Goal: Task Accomplishment & Management: Complete application form

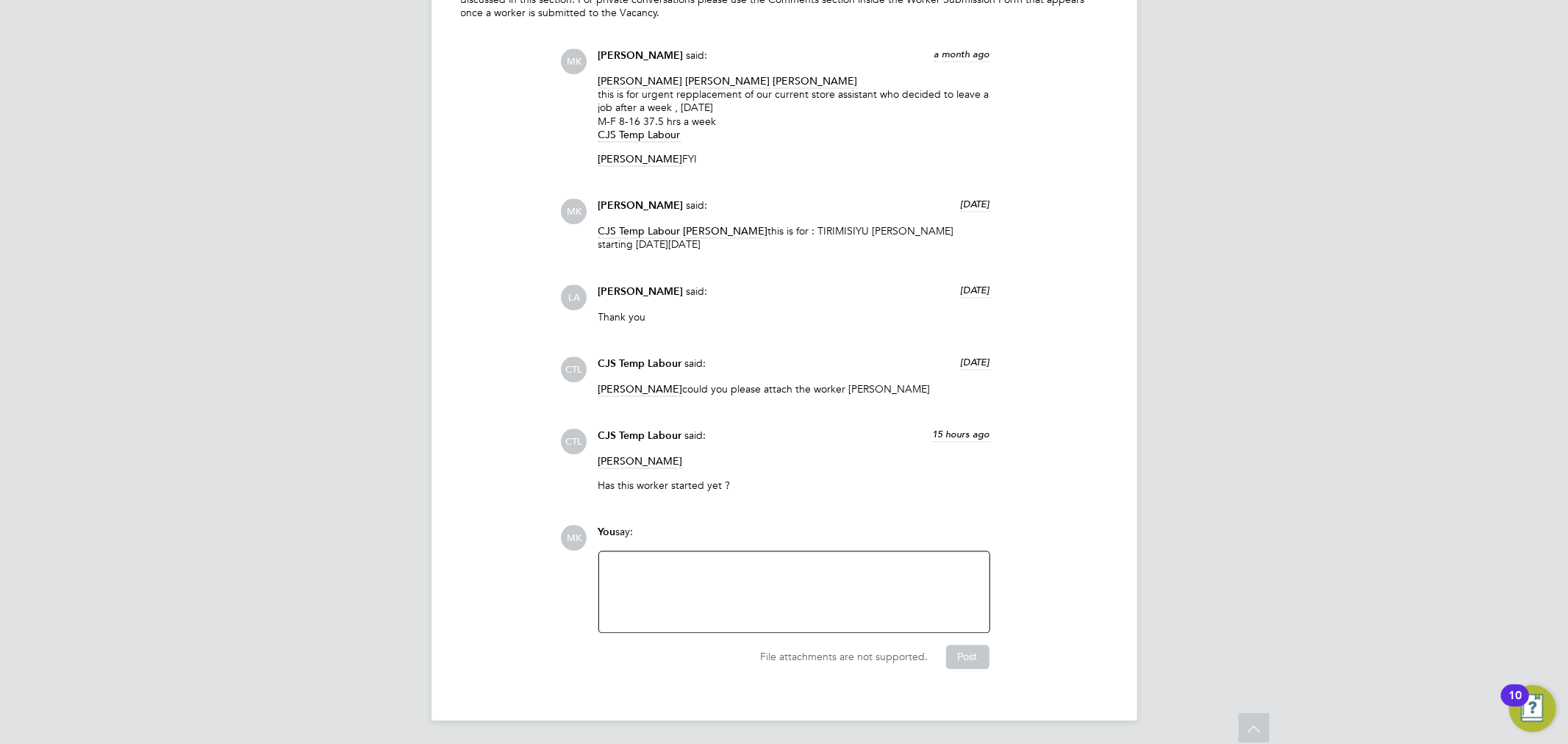
click at [700, 598] on div at bounding box center [794, 591] width 373 height 63
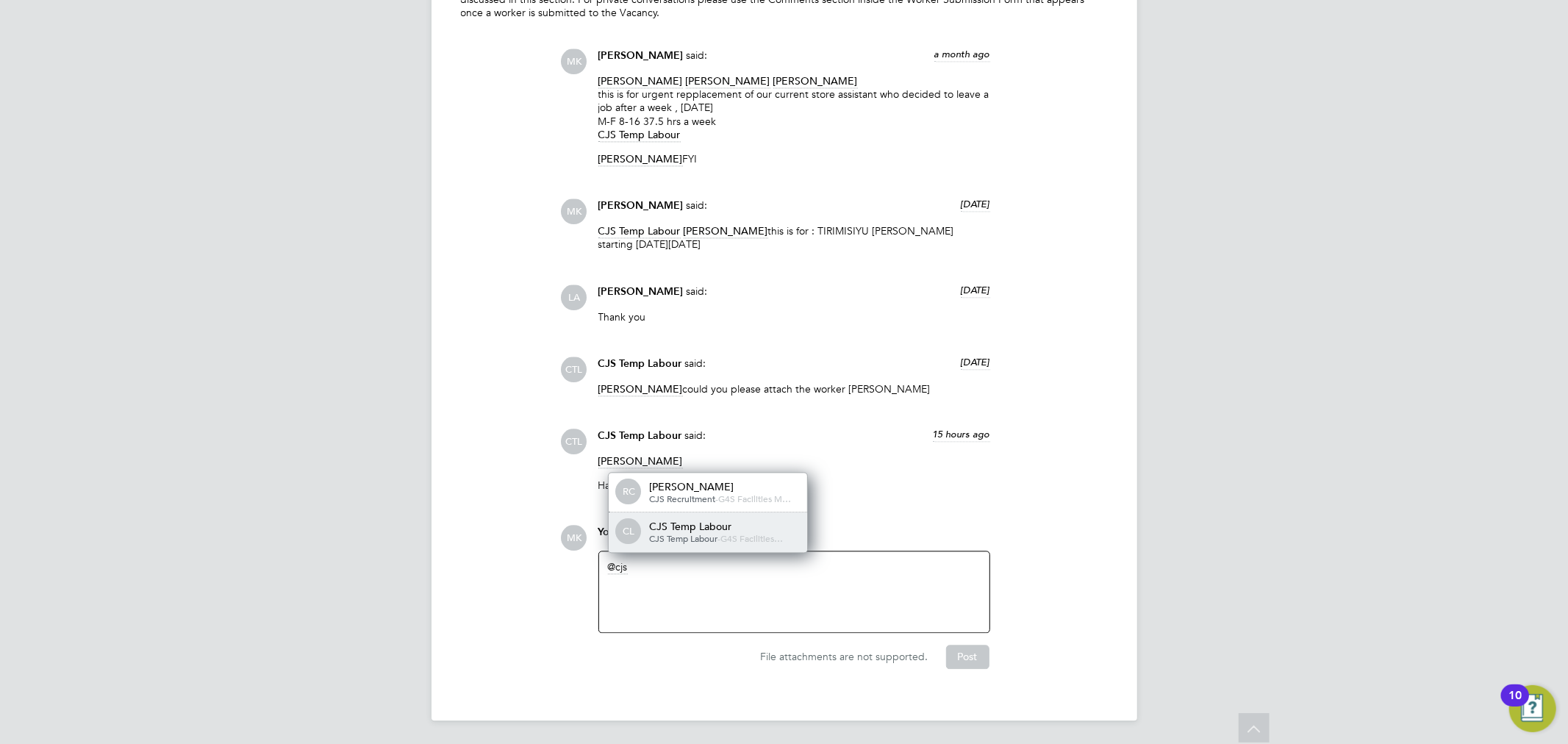
click at [741, 543] on span "G4S Facilities…" at bounding box center [752, 538] width 62 height 12
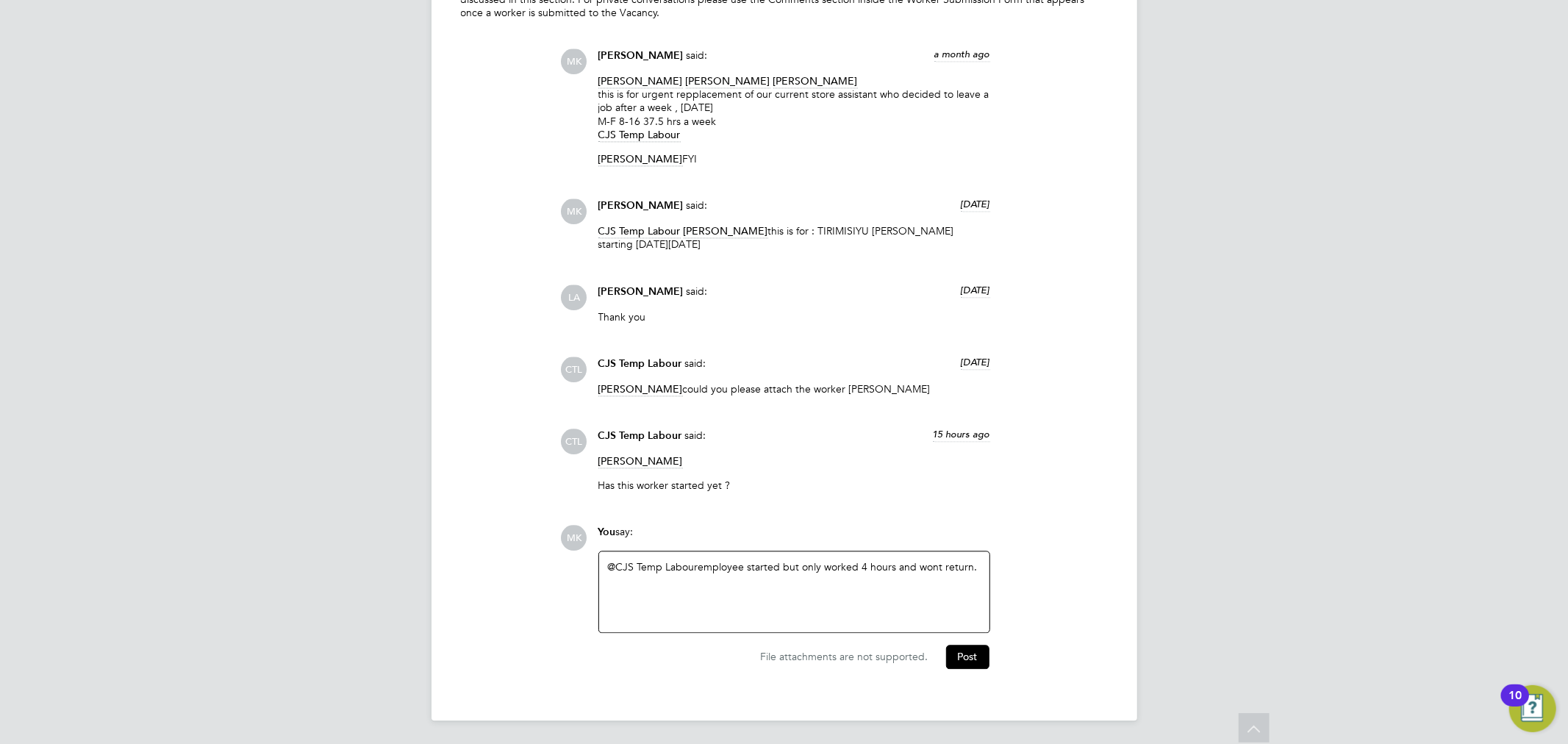
click at [784, 560] on div "@CJS [DEMOGRAPHIC_DATA] Labour ​ employee started but only worked 4 hours and w…" at bounding box center [794, 591] width 373 height 63
click at [739, 592] on div "@CJS [DEMOGRAPHIC_DATA] Labour ​ employee started [DATE] but only worked 4 hour…" at bounding box center [794, 591] width 373 height 63
click at [975, 657] on button "Post" at bounding box center [967, 657] width 44 height 24
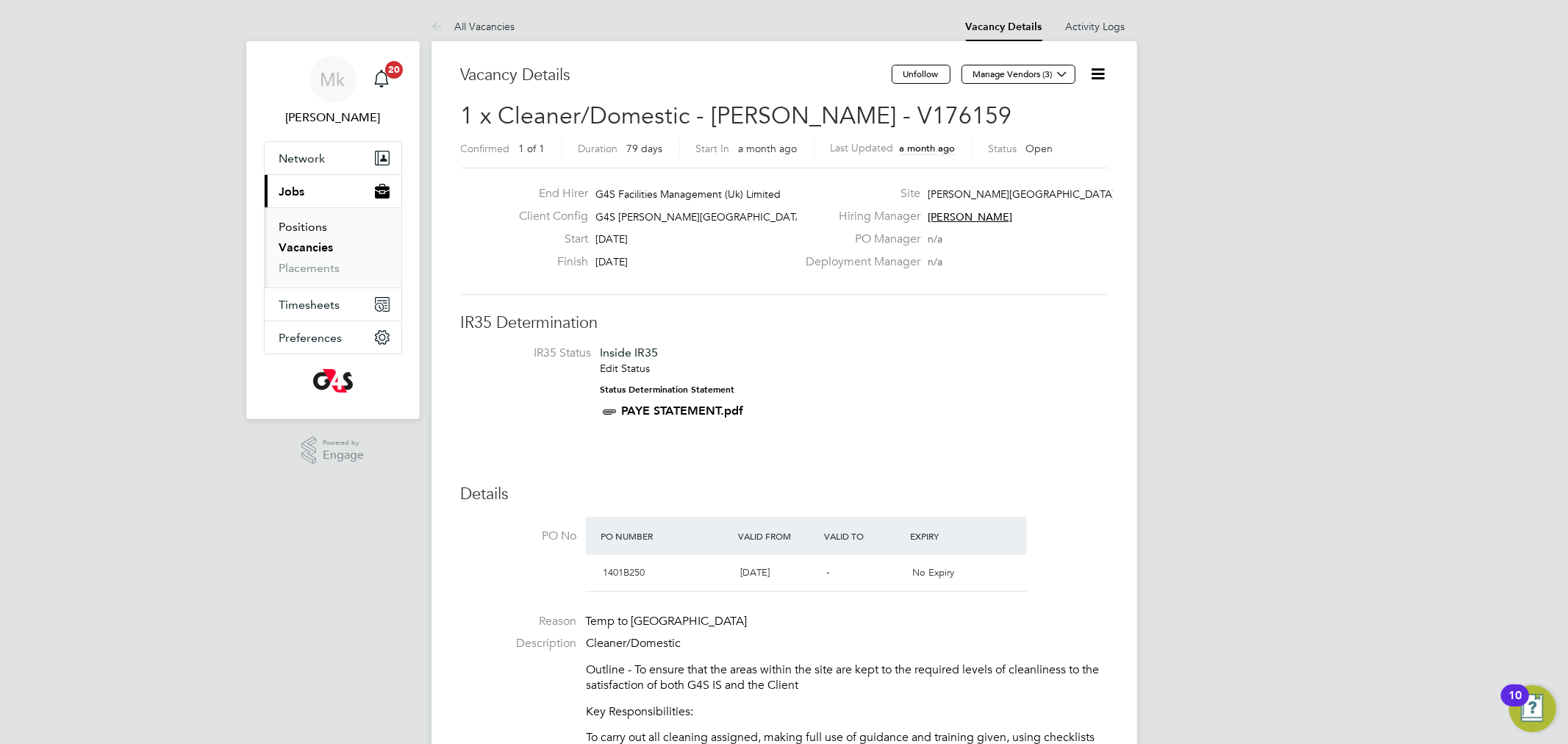
click at [305, 234] on link "Positions" at bounding box center [304, 226] width 49 height 14
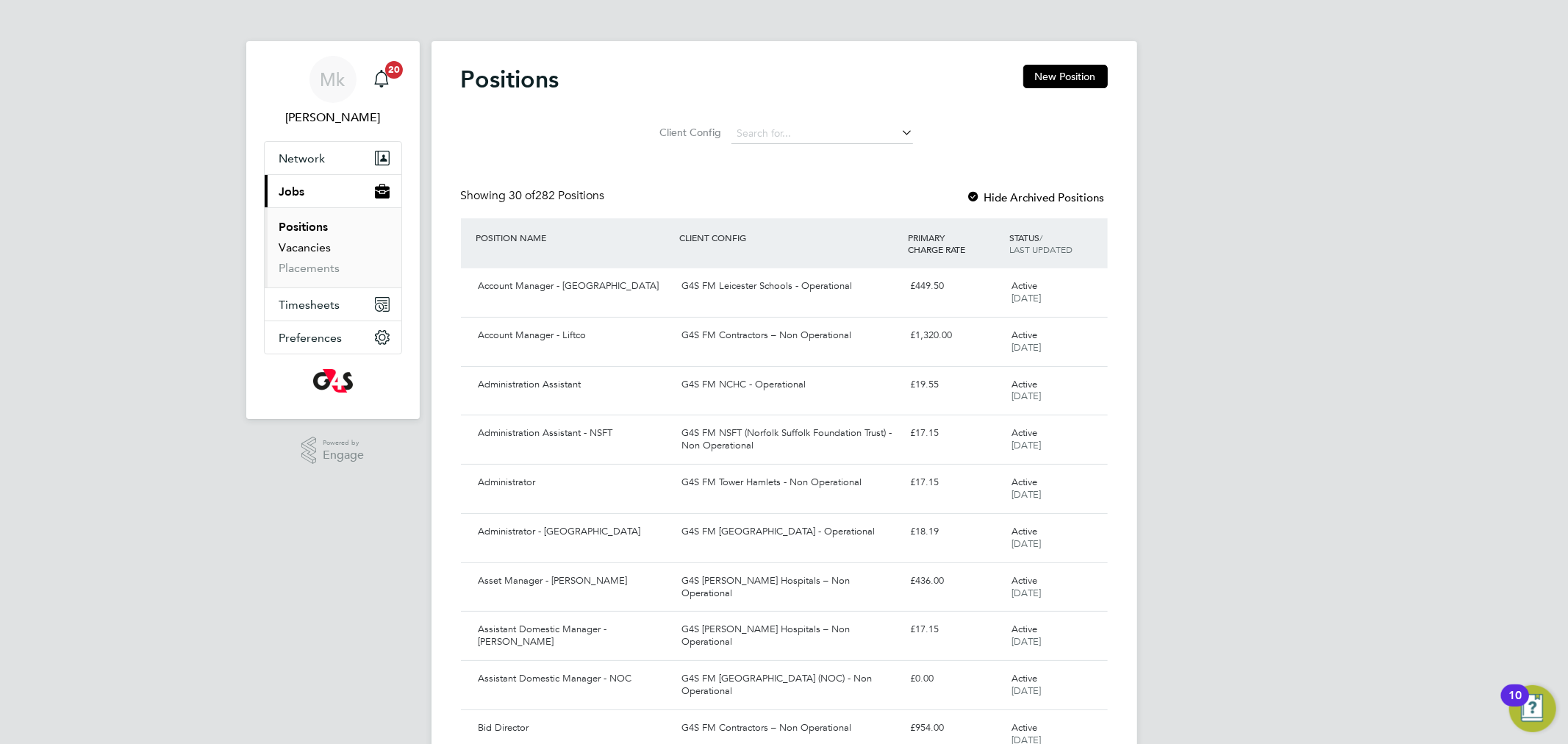
click at [311, 254] on link "Vacancies" at bounding box center [305, 247] width 53 height 14
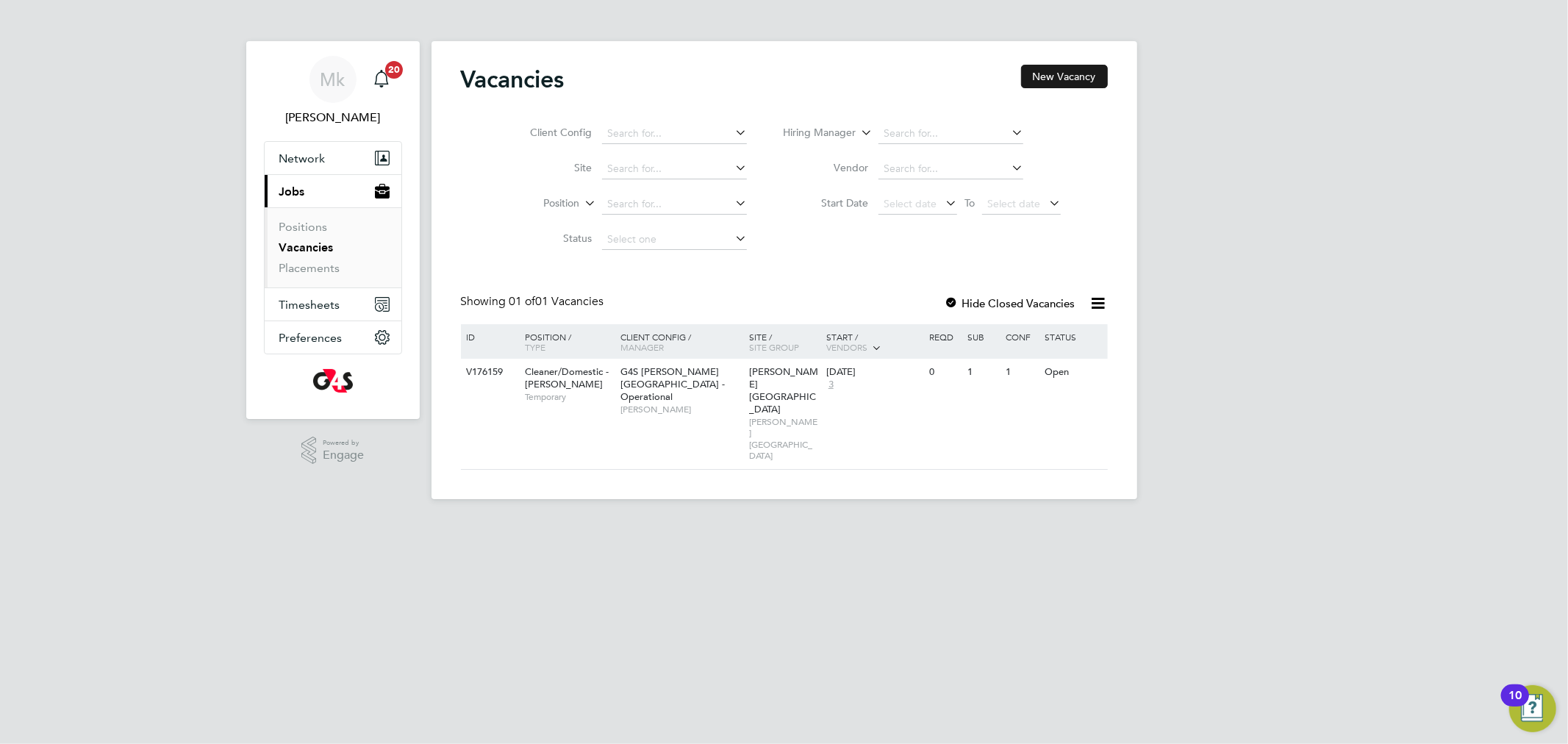
click at [1084, 77] on button "New Vacancy" at bounding box center [1064, 76] width 87 height 24
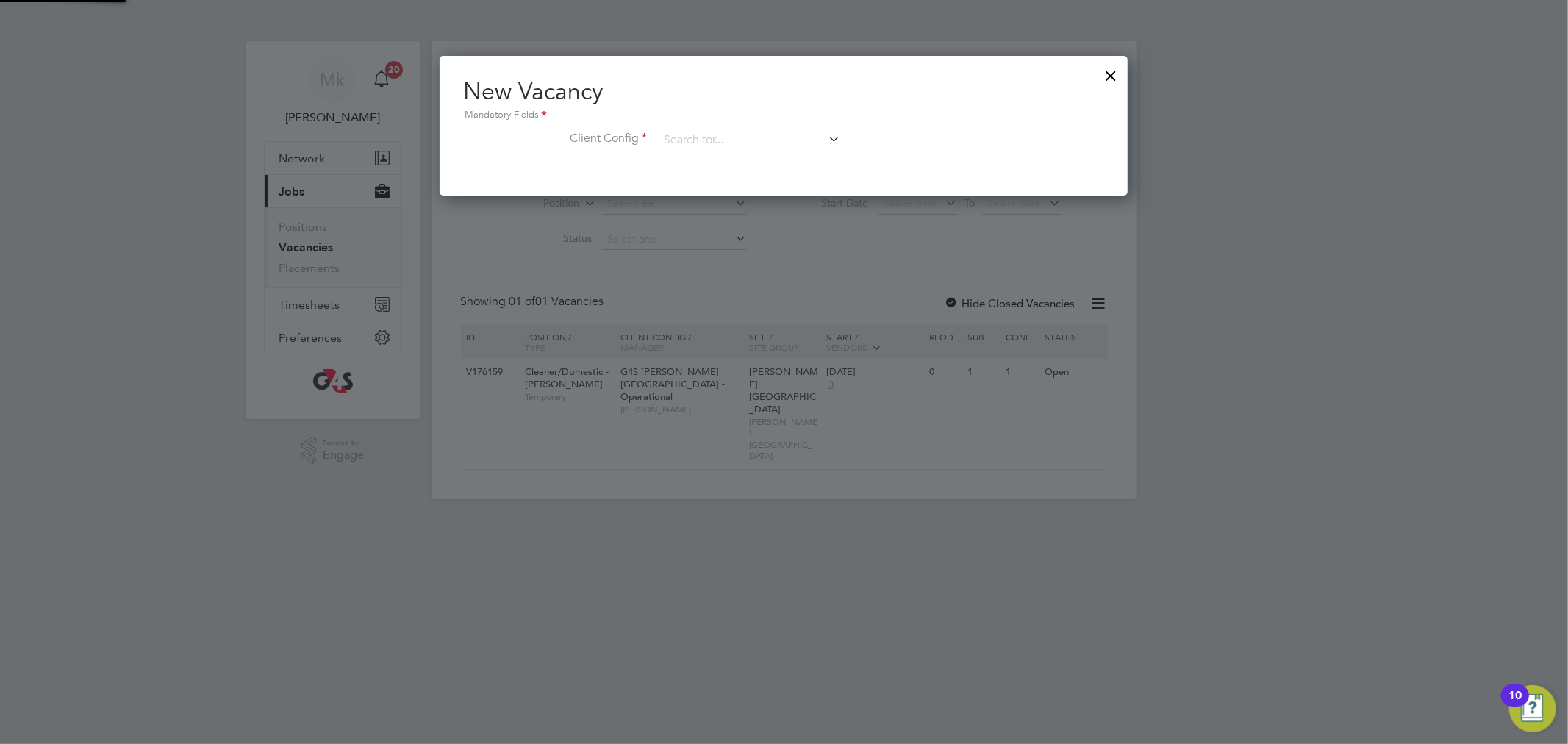
scroll to position [138, 689]
click at [735, 126] on div "New Vacancy Mandatory Fields Client Config" at bounding box center [783, 121] width 641 height 89
click at [745, 135] on input at bounding box center [749, 141] width 181 height 22
click at [788, 196] on li "G4S [PERSON_NAME][GEOGRAPHIC_DATA] - Operational" at bounding box center [802, 200] width 289 height 20
type input "G4S [PERSON_NAME][GEOGRAPHIC_DATA] - Operational"
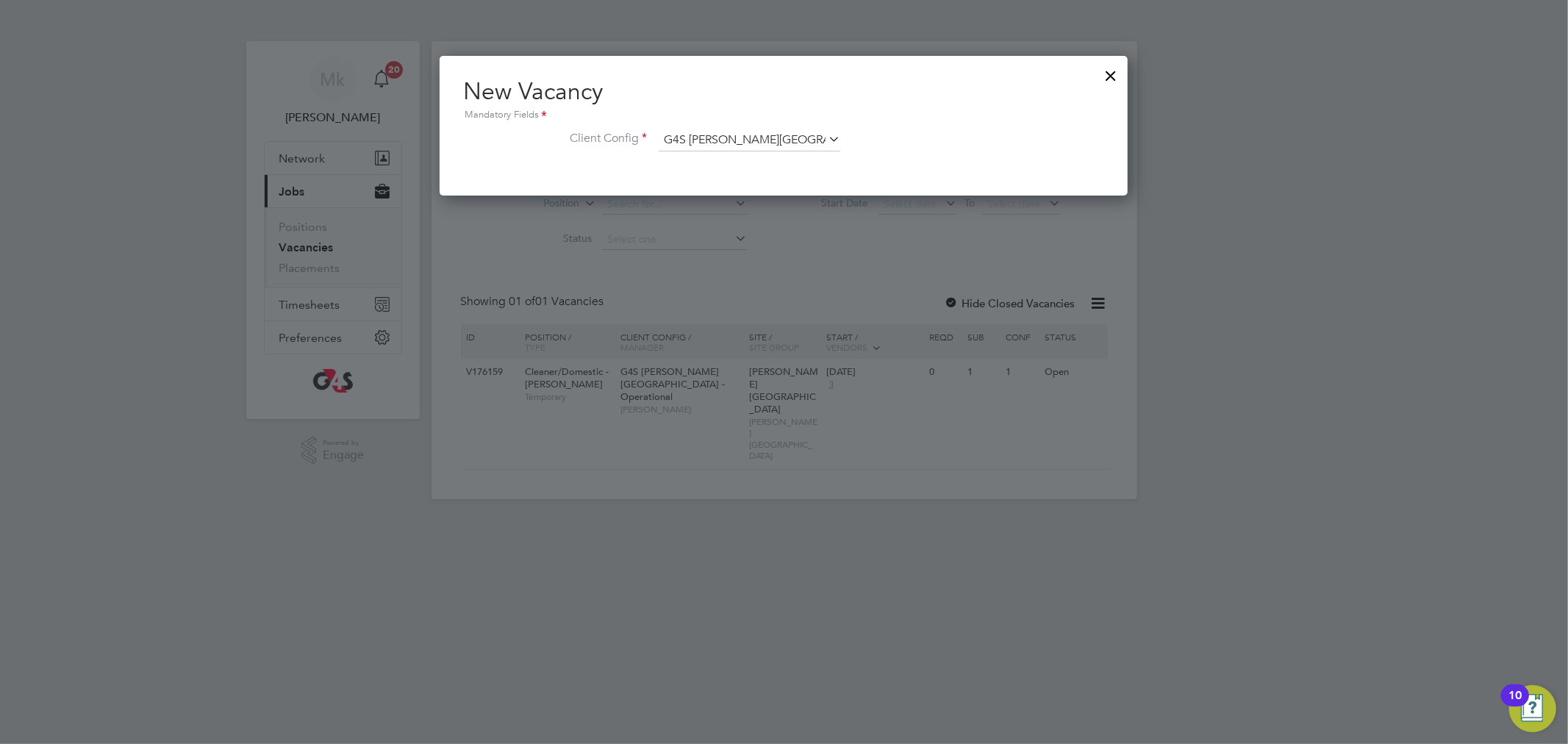
scroll to position [246, 689]
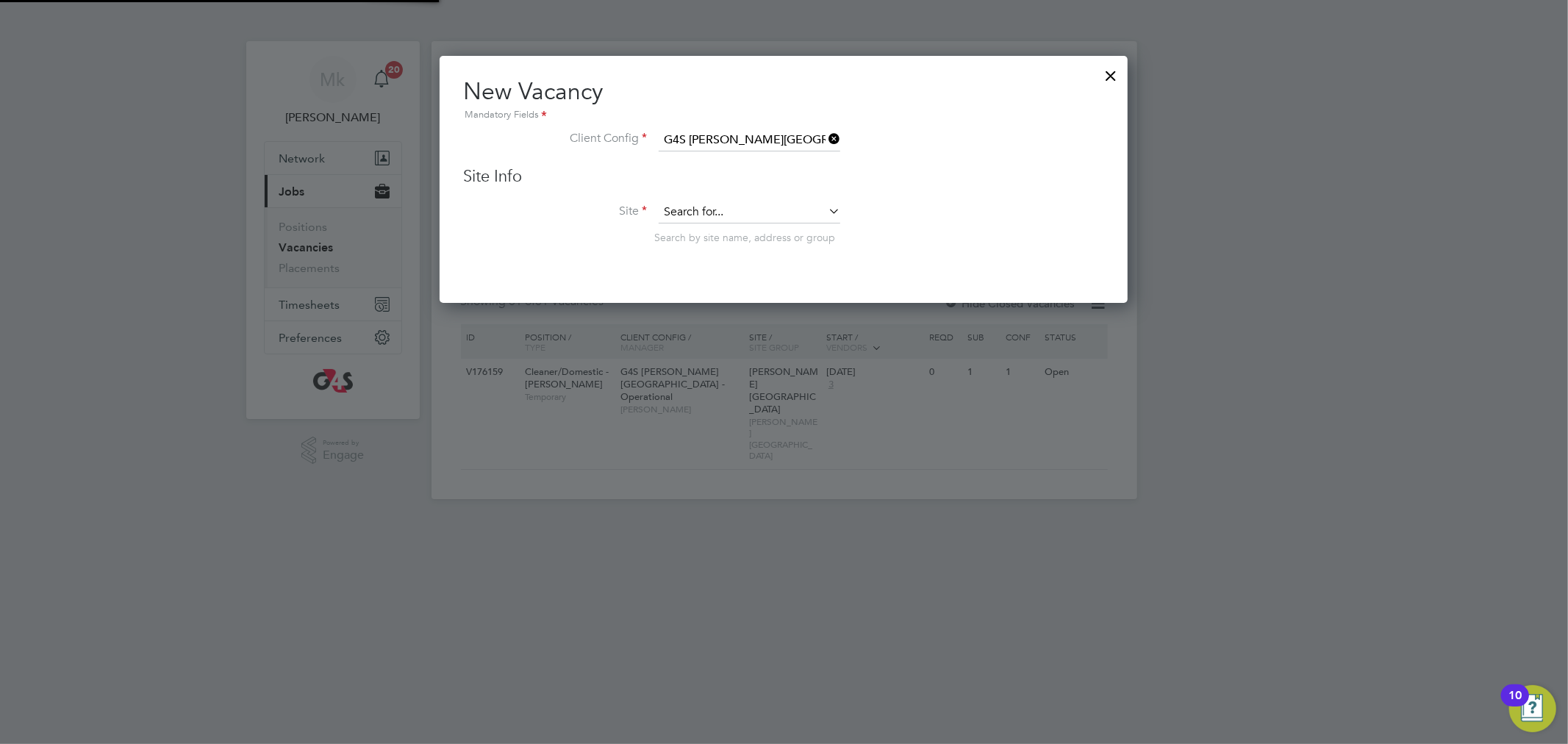
click at [760, 213] on input at bounding box center [749, 212] width 181 height 22
click at [746, 234] on li "[PERSON_NAME][GEOGRAPHIC_DATA]" at bounding box center [759, 231] width 202 height 20
type input "[PERSON_NAME][GEOGRAPHIC_DATA]"
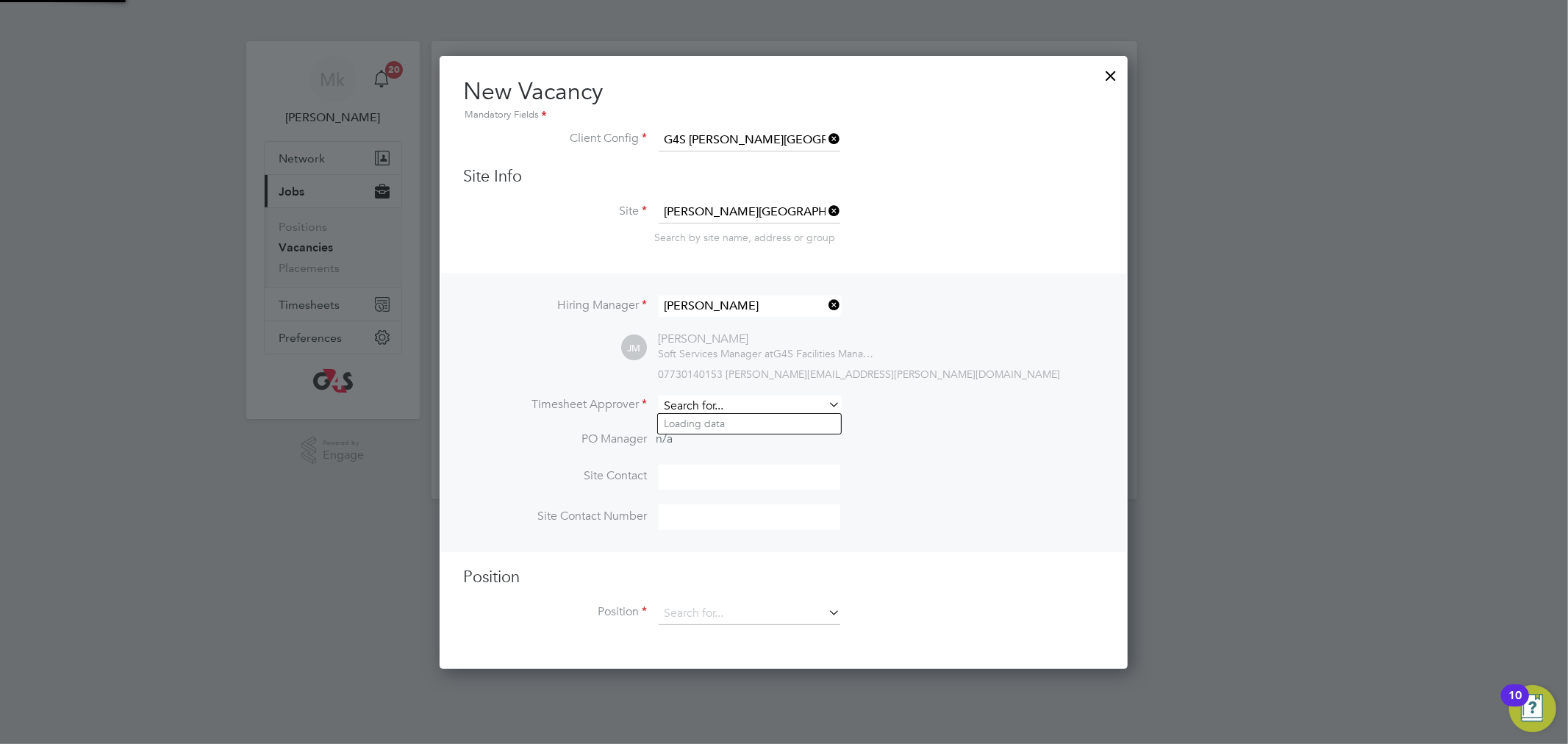
click at [714, 405] on input at bounding box center [749, 406] width 181 height 21
type input "[PERSON_NAME]"
click at [730, 414] on li "[PERSON_NAME]" at bounding box center [749, 424] width 183 height 20
type input "[PERSON_NAME]"
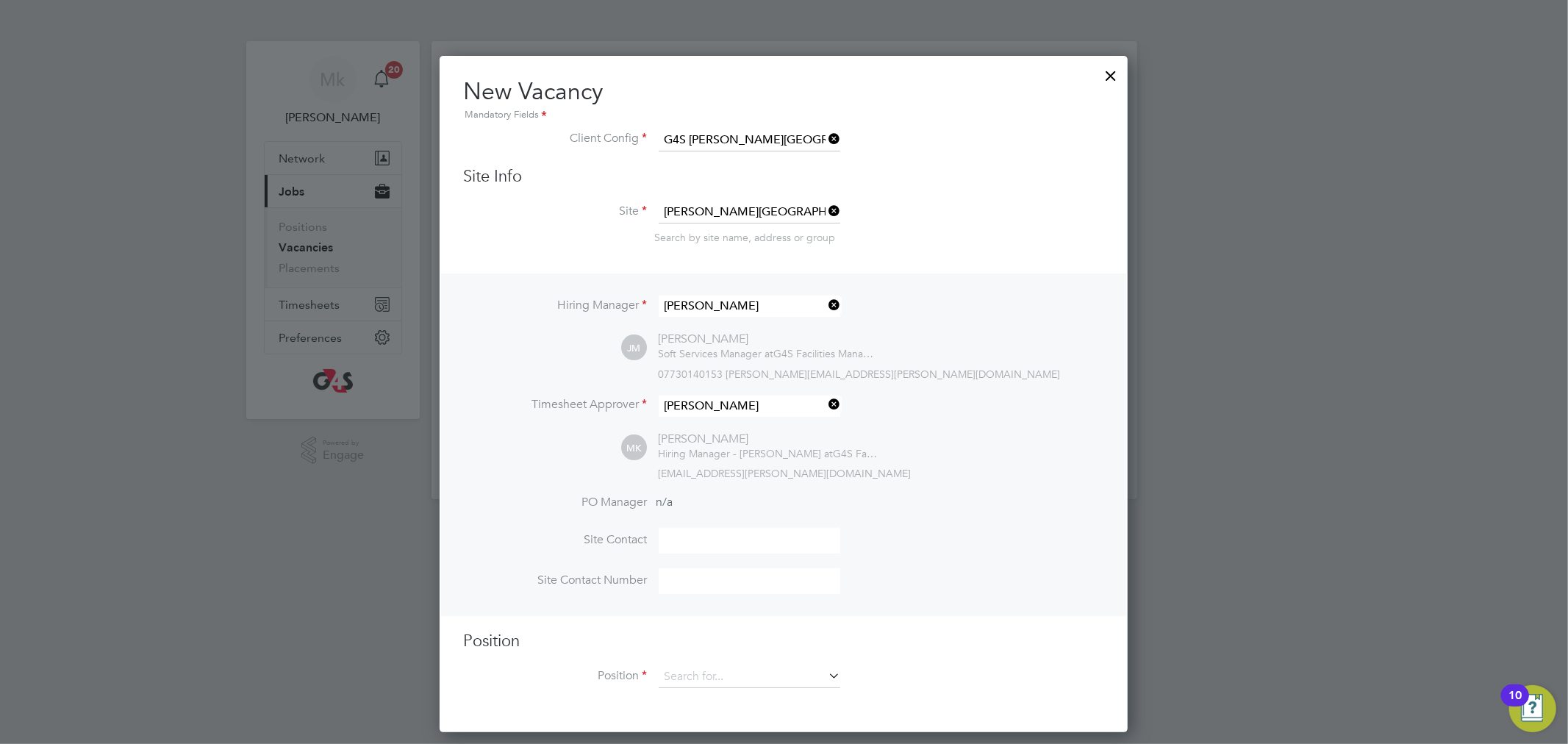
scroll to position [673, 689]
click at [709, 674] on input at bounding box center [749, 677] width 181 height 22
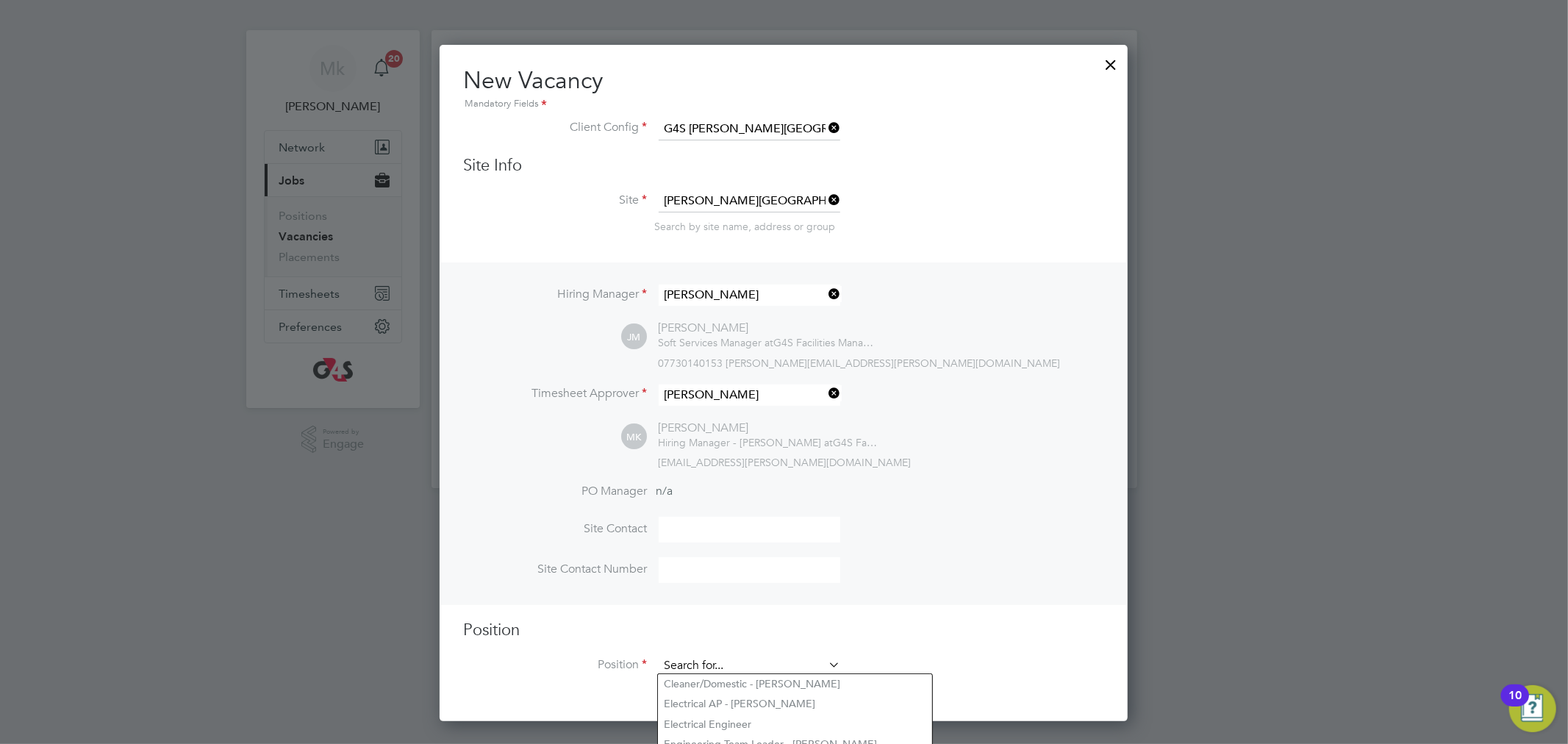
scroll to position [112, 0]
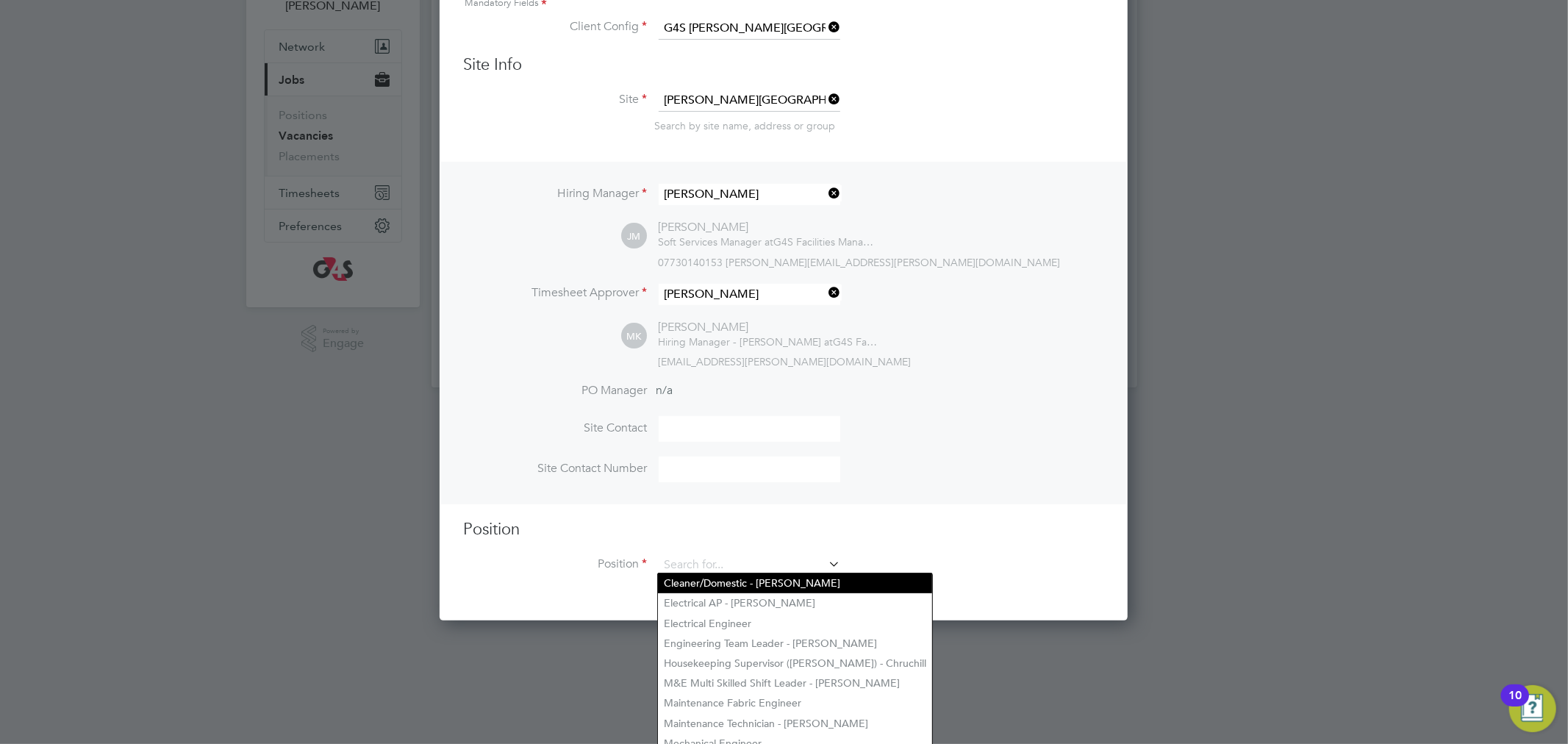
click at [736, 586] on li "Cleaner/Domestic - [PERSON_NAME]" at bounding box center [795, 583] width 274 height 20
type input "Cleaner/Domestic - [PERSON_NAME]"
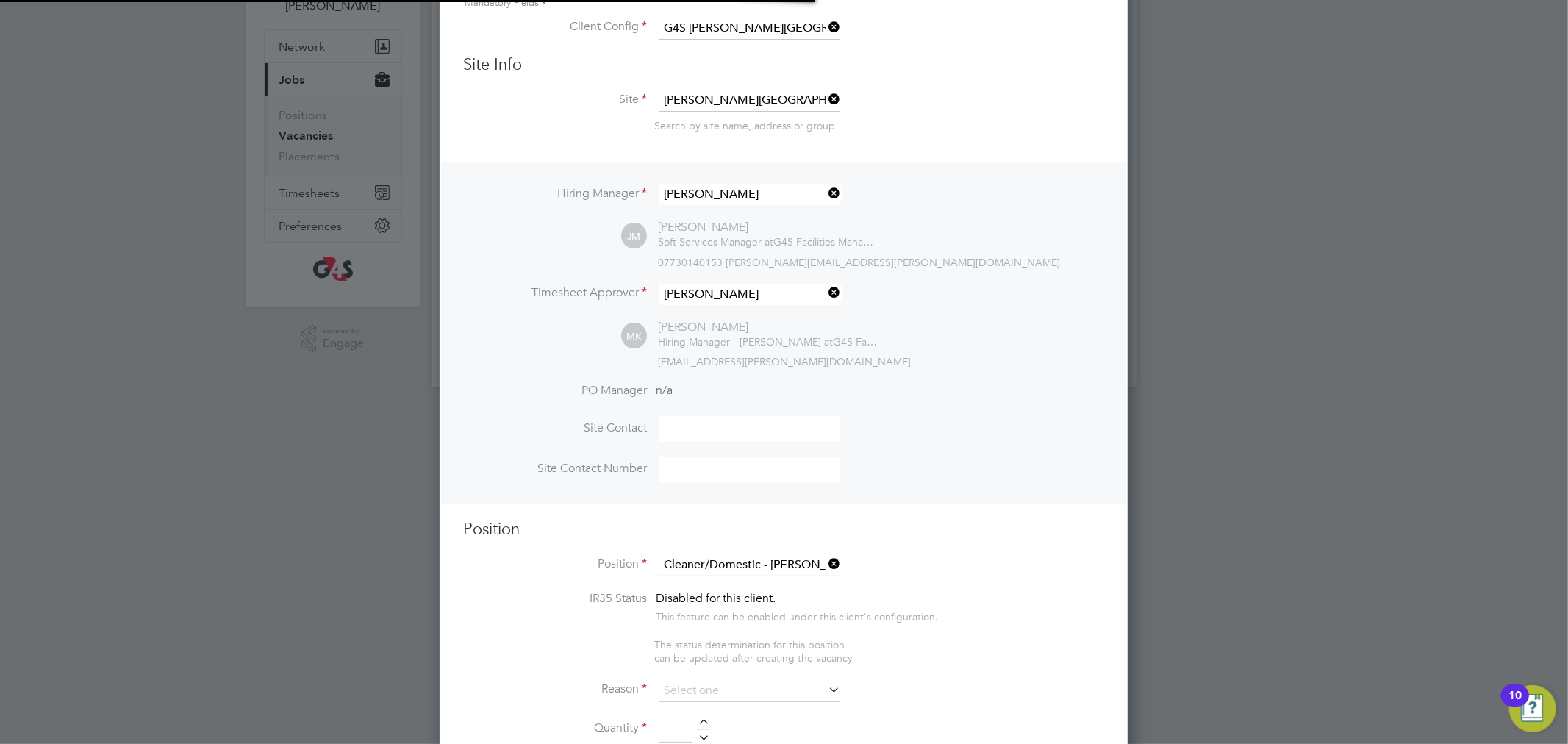
type textarea "Loremip/Dolorsit Ametcon - Ad elitse doei tem incid utlabo etd magn ali enim ad…"
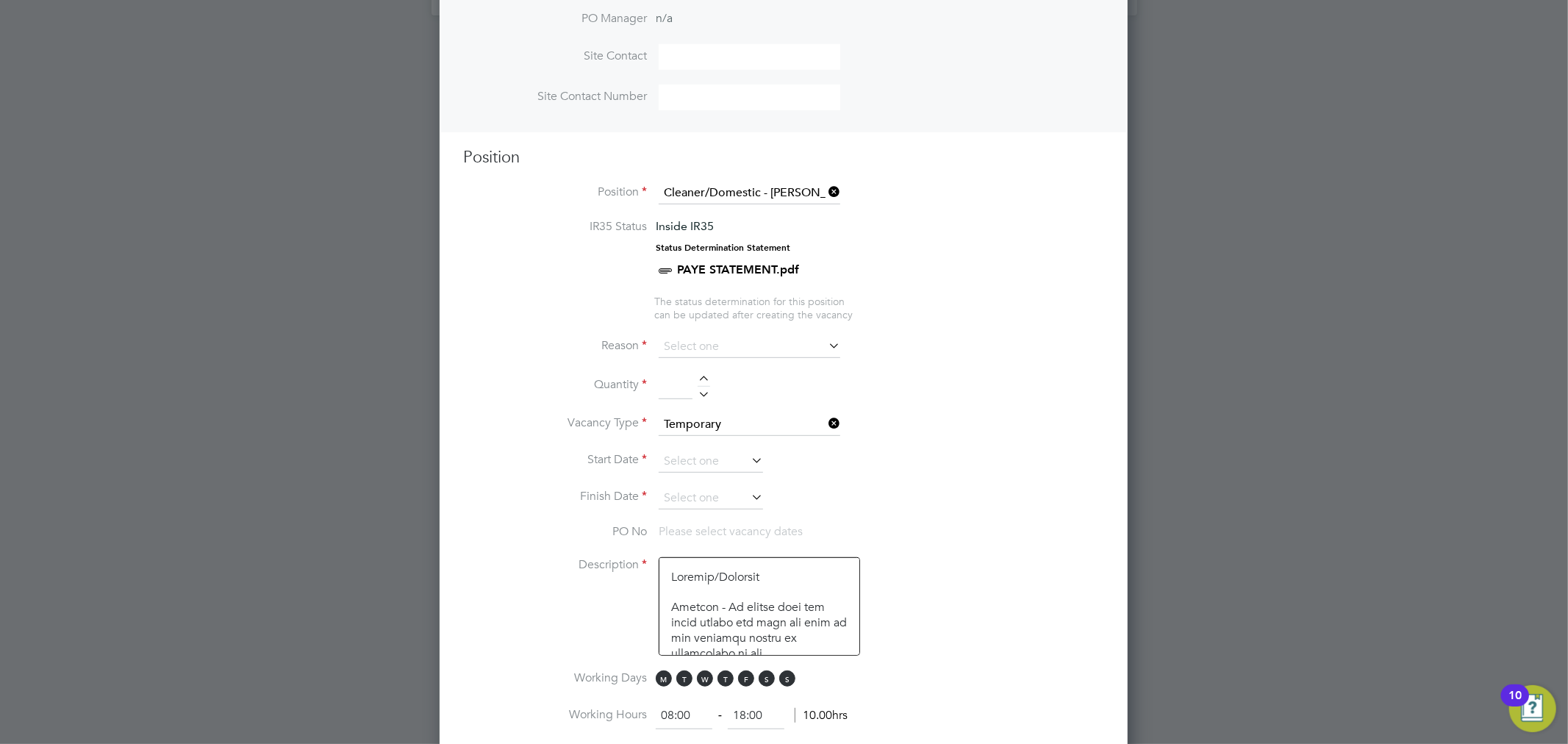
scroll to position [533, 0]
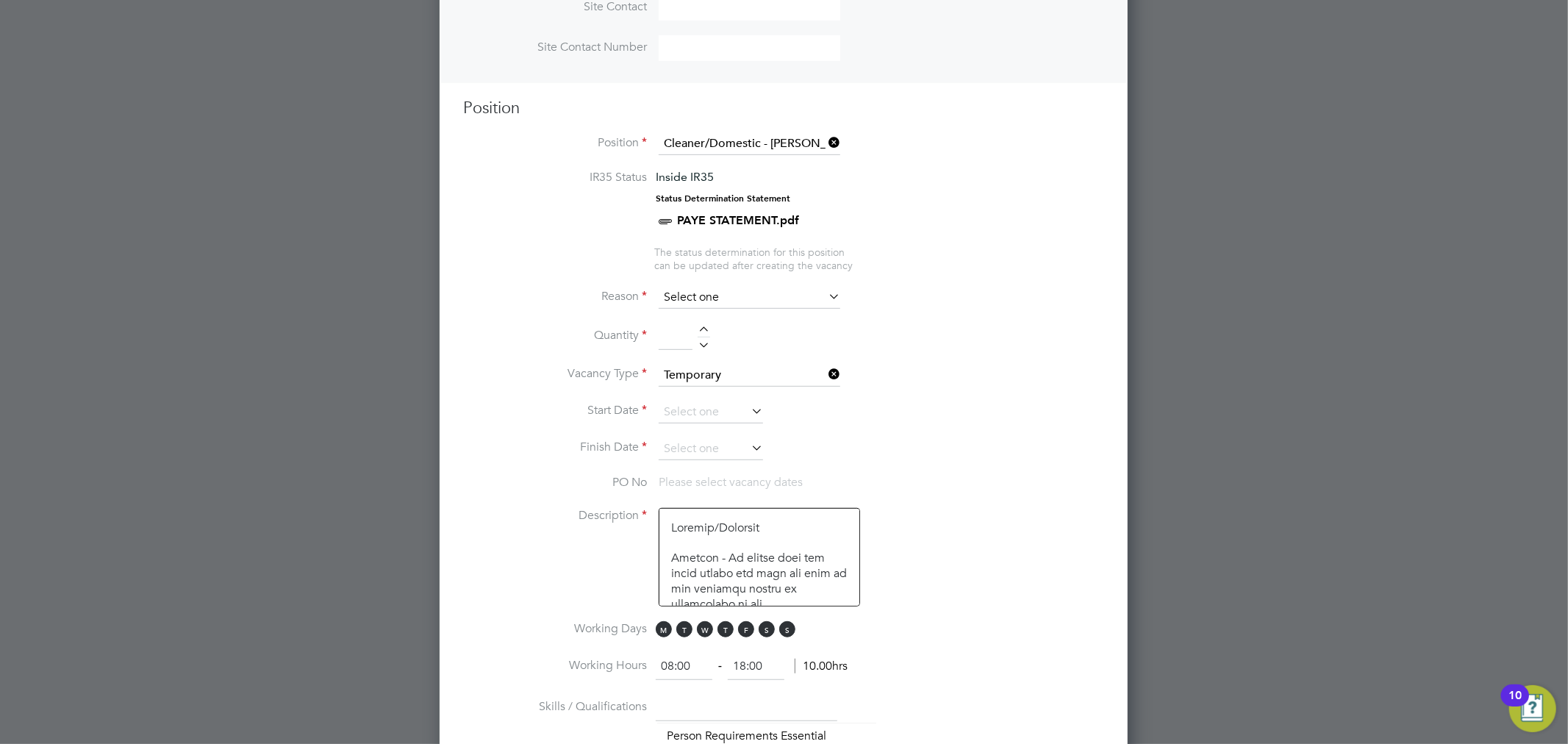
click at [695, 287] on input at bounding box center [749, 298] width 181 height 22
click at [746, 390] on li "Temp to [GEOGRAPHIC_DATA]" at bounding box center [749, 393] width 183 height 19
type input "Temp to [GEOGRAPHIC_DATA]"
click at [705, 326] on div at bounding box center [703, 331] width 13 height 10
type input "1"
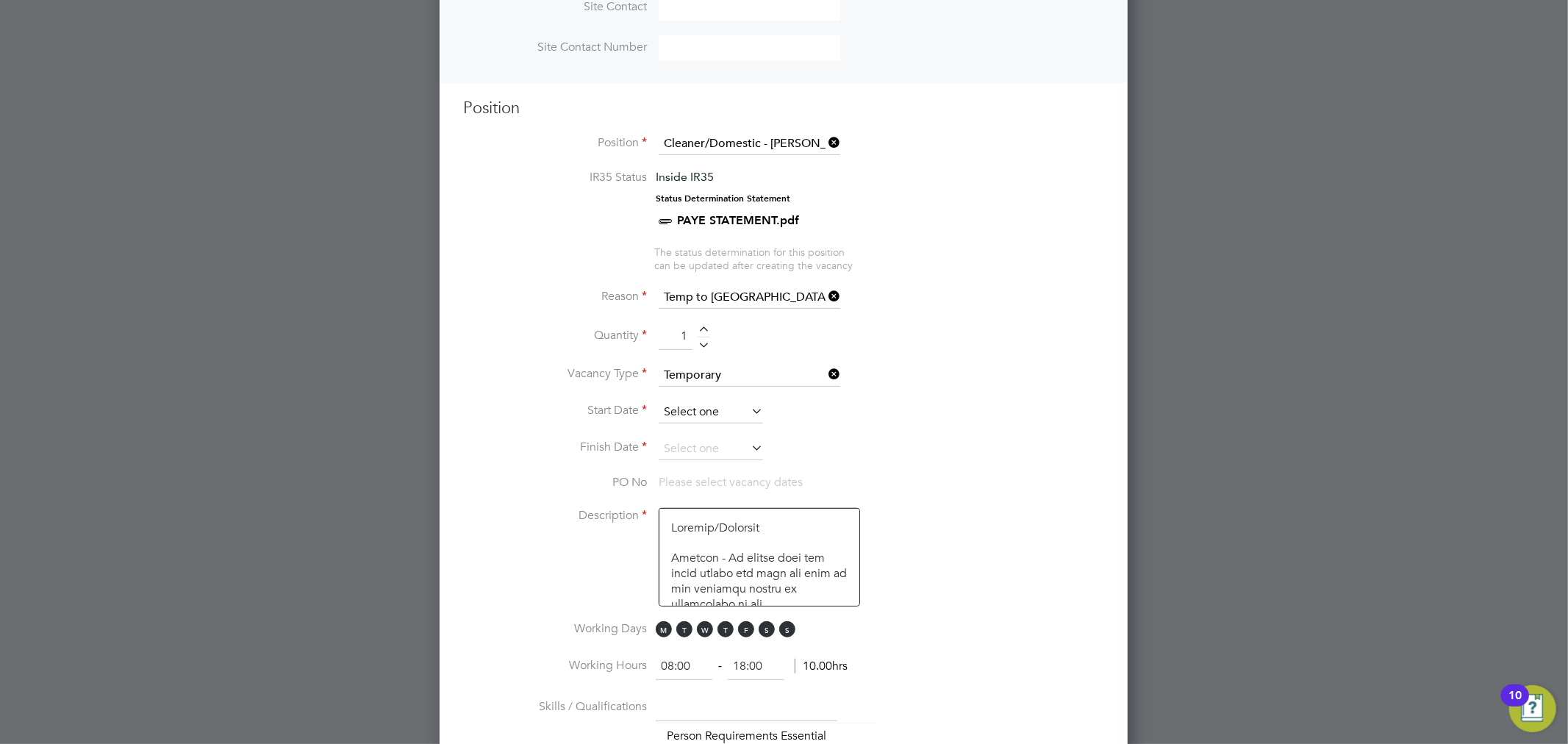
click at [721, 406] on input at bounding box center [711, 413] width 104 height 22
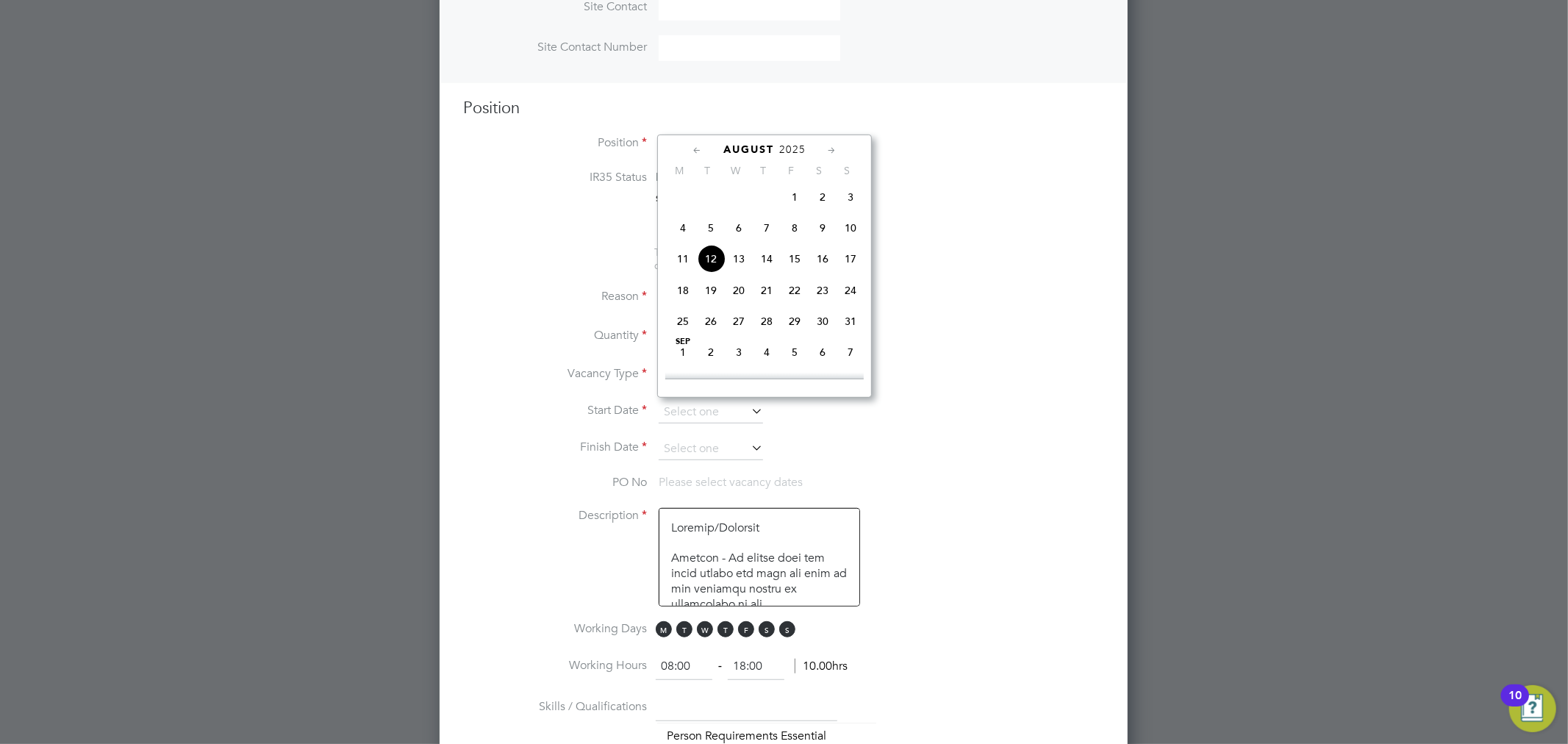
click at [682, 302] on span "18" at bounding box center [683, 291] width 28 height 28
type input "[DATE]"
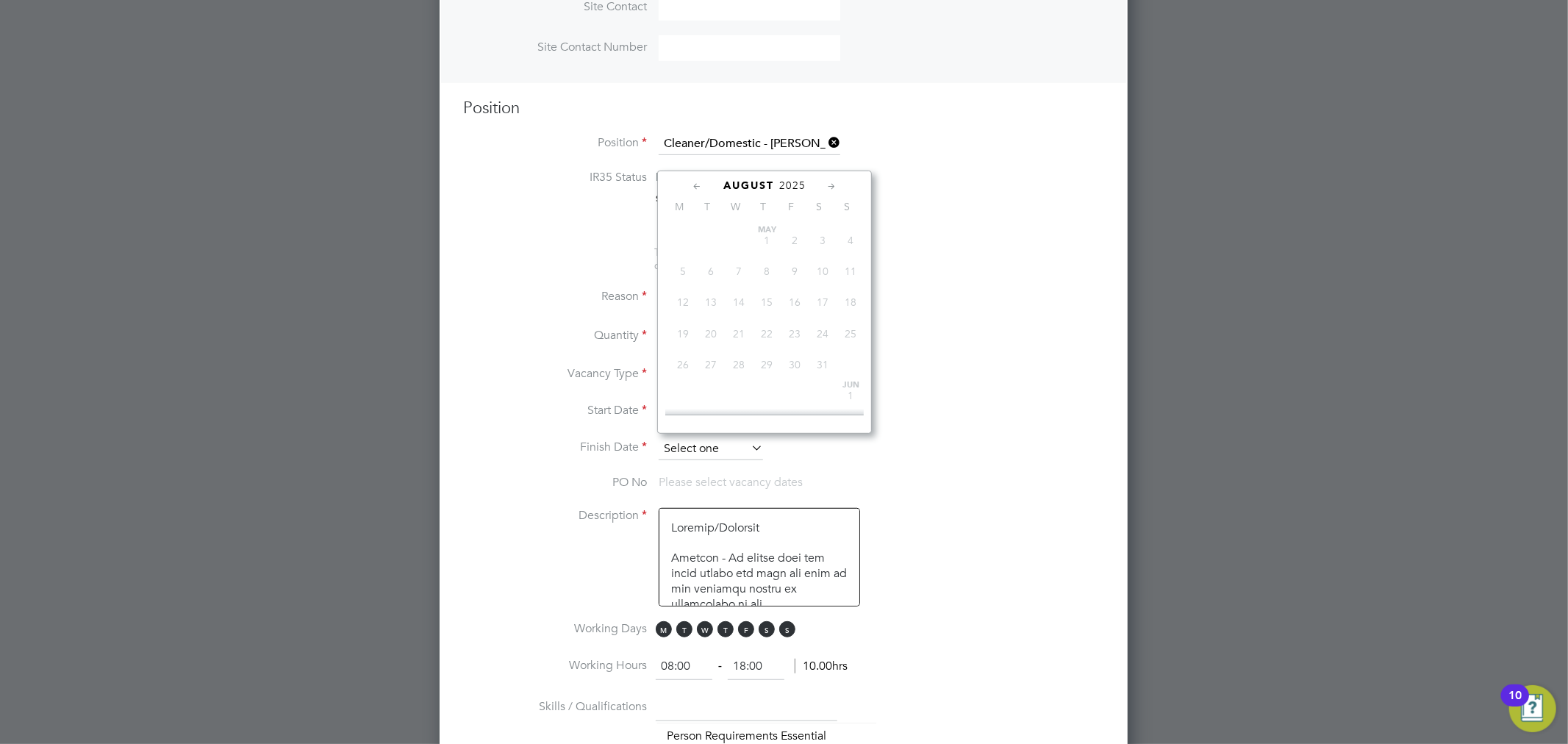
click at [705, 445] on input at bounding box center [711, 449] width 104 height 22
click at [850, 347] on span "30" at bounding box center [851, 334] width 28 height 28
type input "[DATE]"
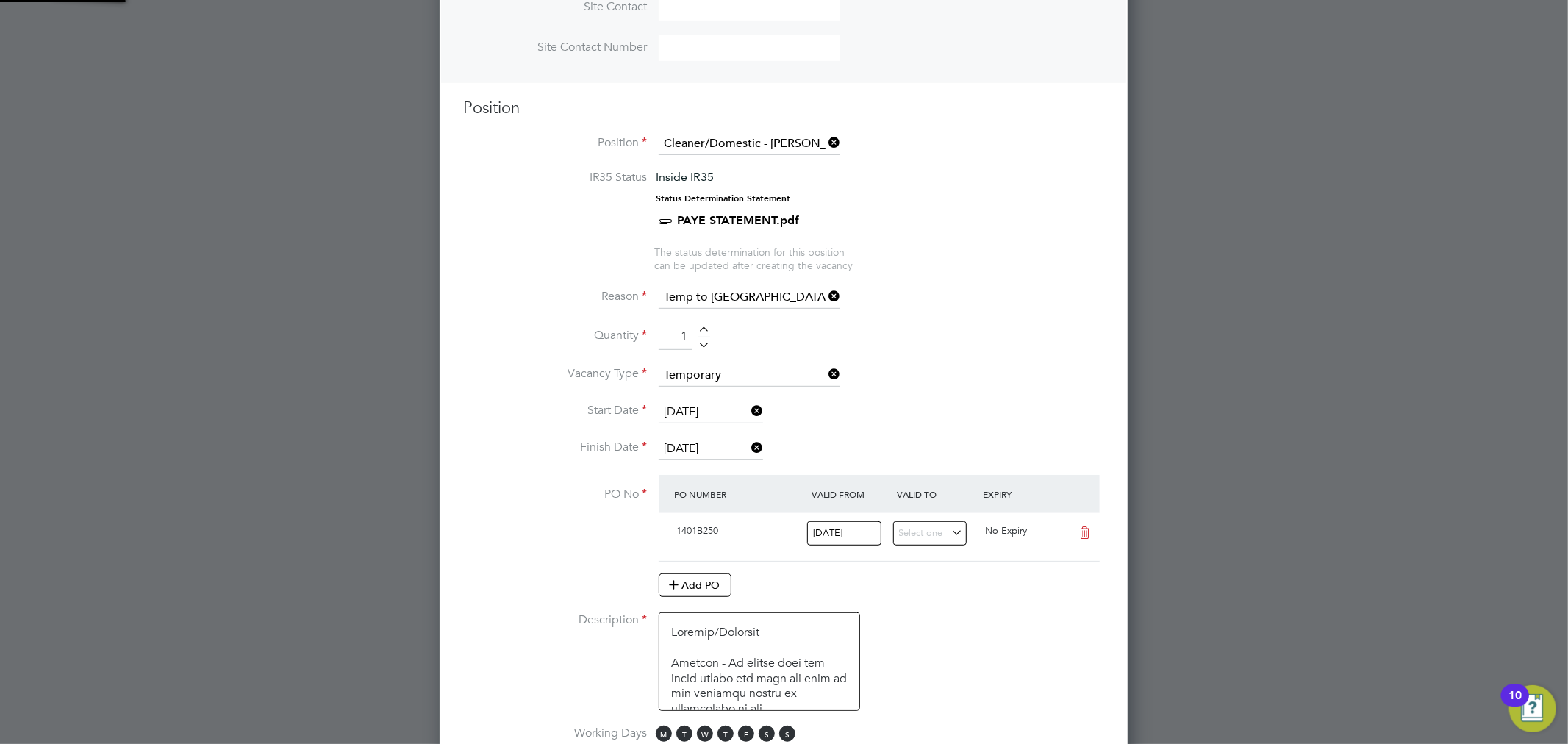
scroll to position [2662, 689]
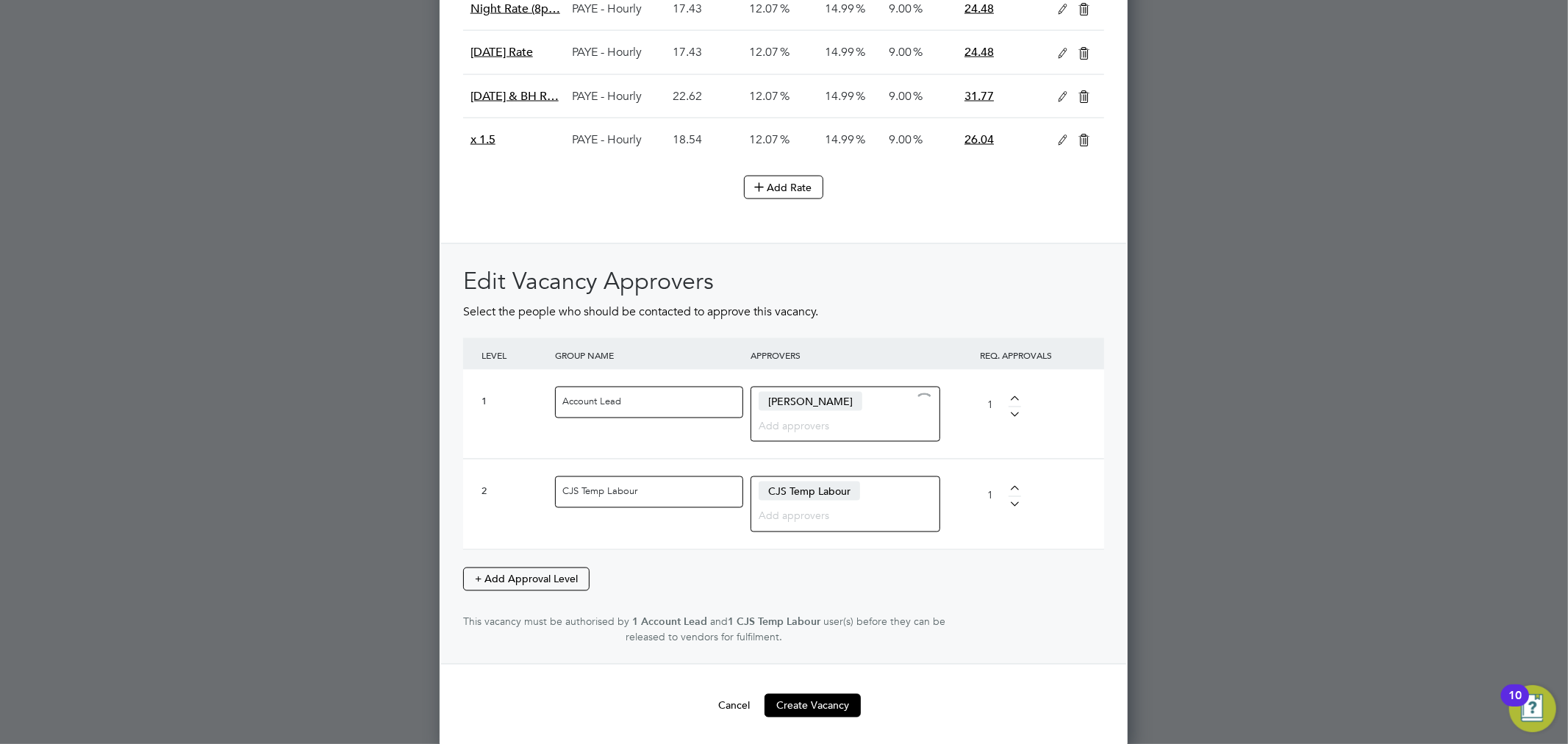
click at [797, 416] on input at bounding box center [840, 426] width 163 height 19
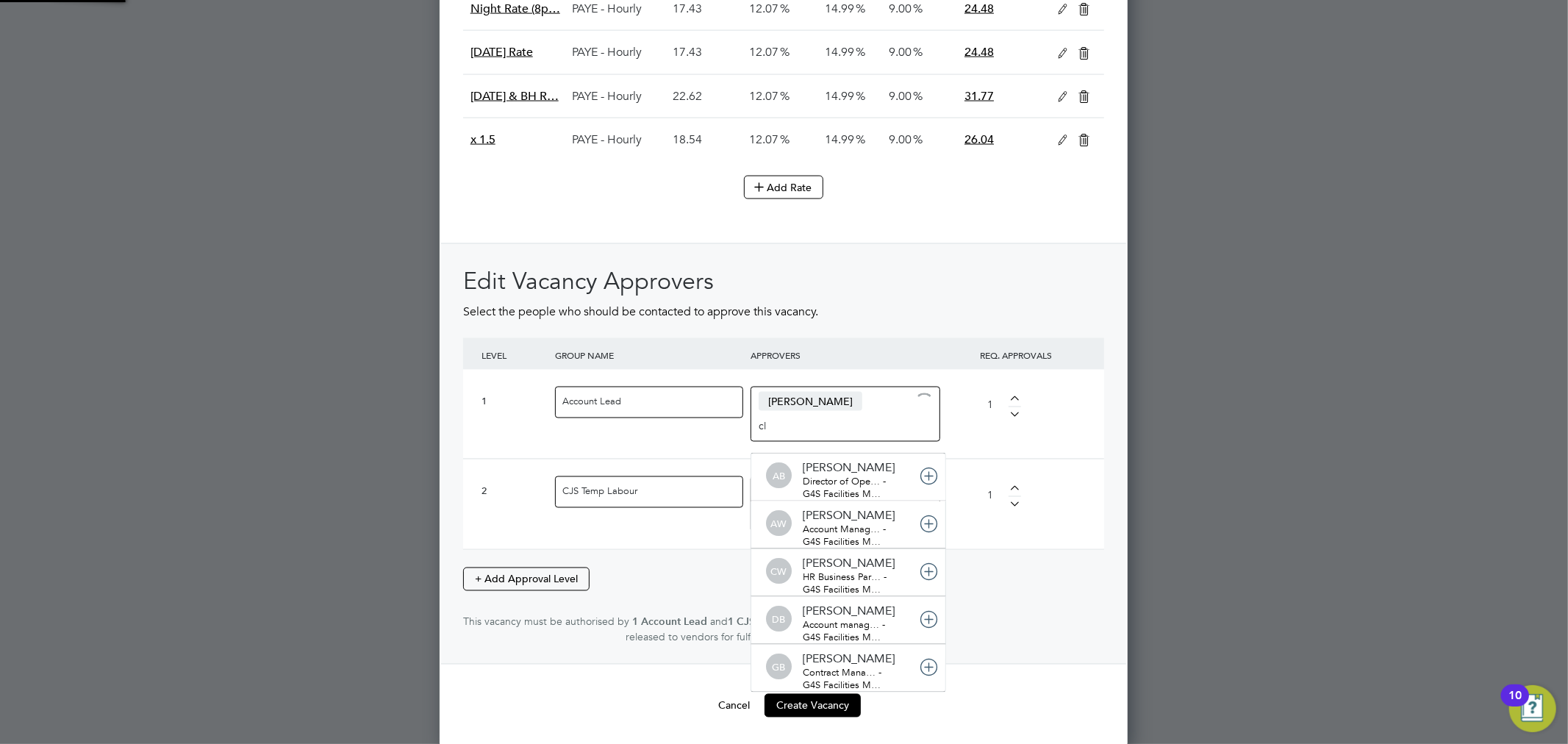
type input "cla"
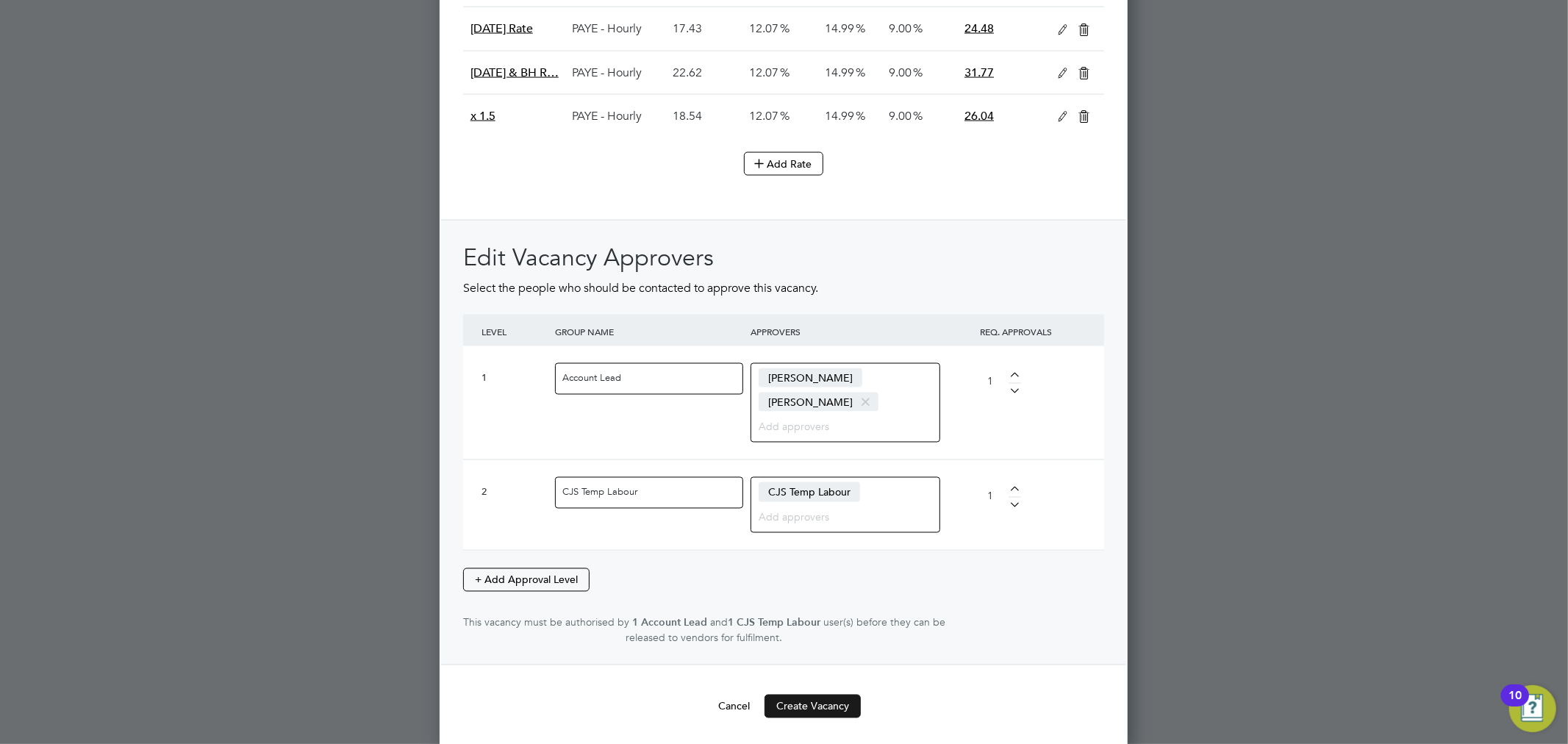
click at [795, 705] on button "Create Vacancy" at bounding box center [813, 706] width 96 height 24
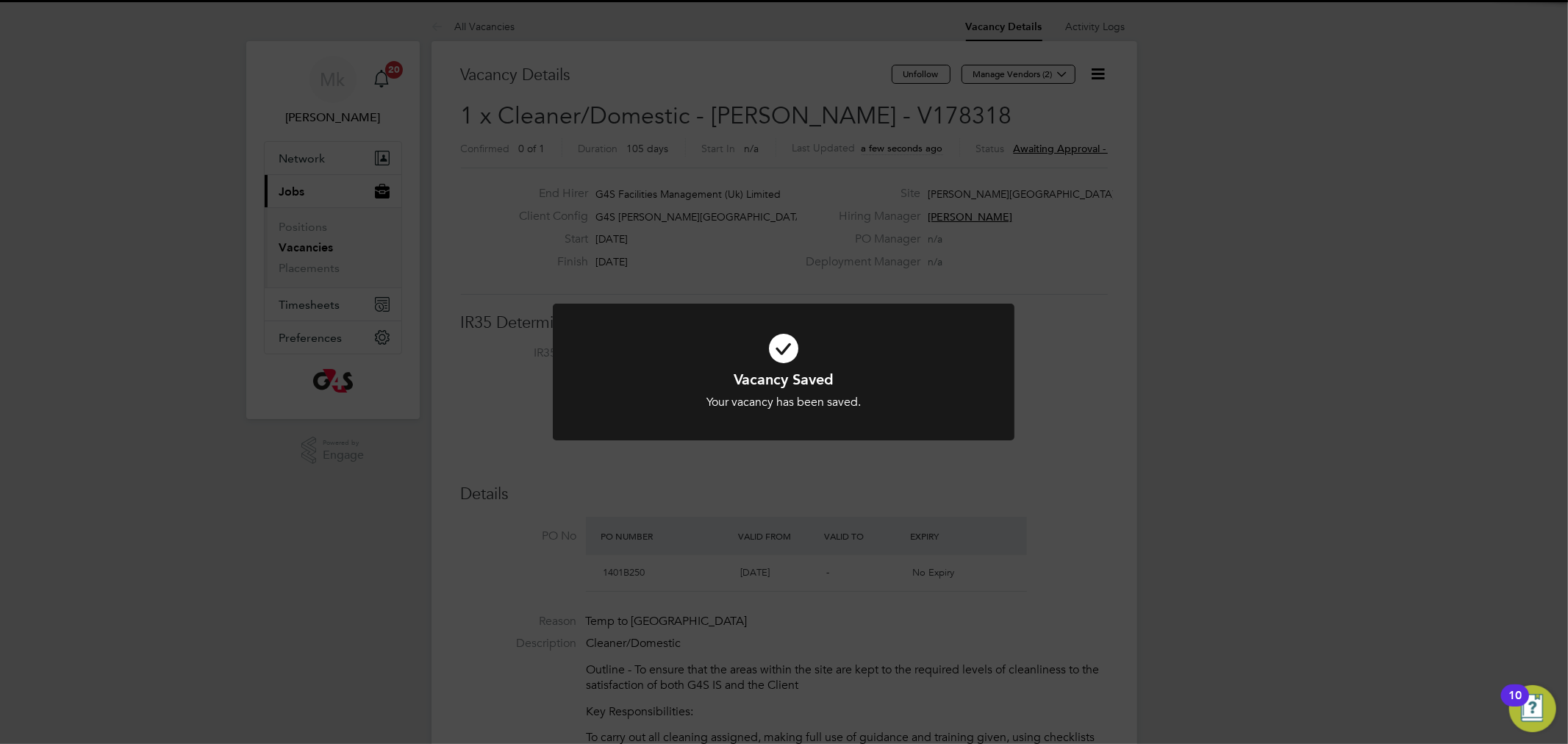
click at [1009, 64] on div "Vacancy Saved Your vacancy has been saved. Cancel Okay" at bounding box center [784, 372] width 1568 height 744
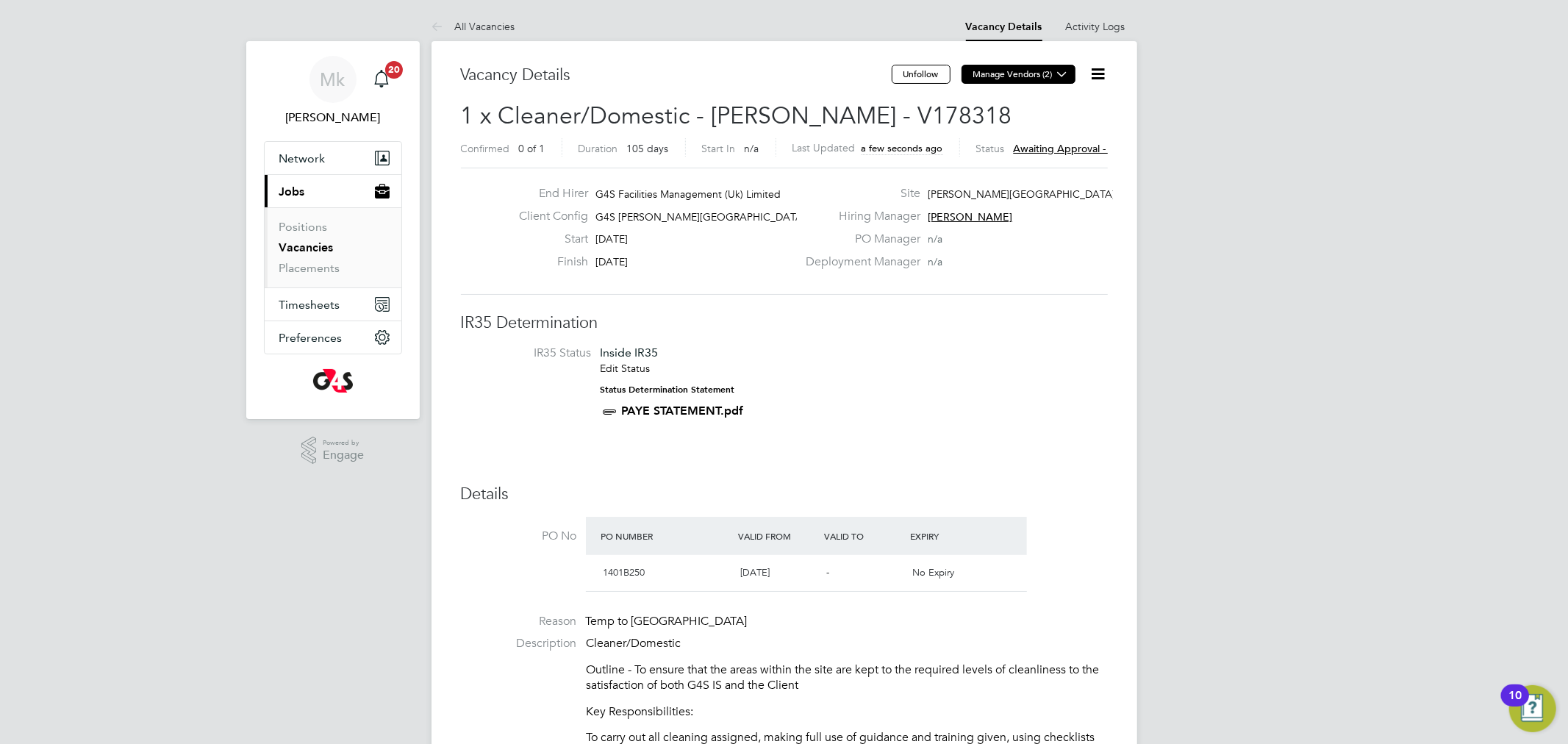
click at [1011, 75] on button "Manage Vendors (2)" at bounding box center [1018, 74] width 114 height 19
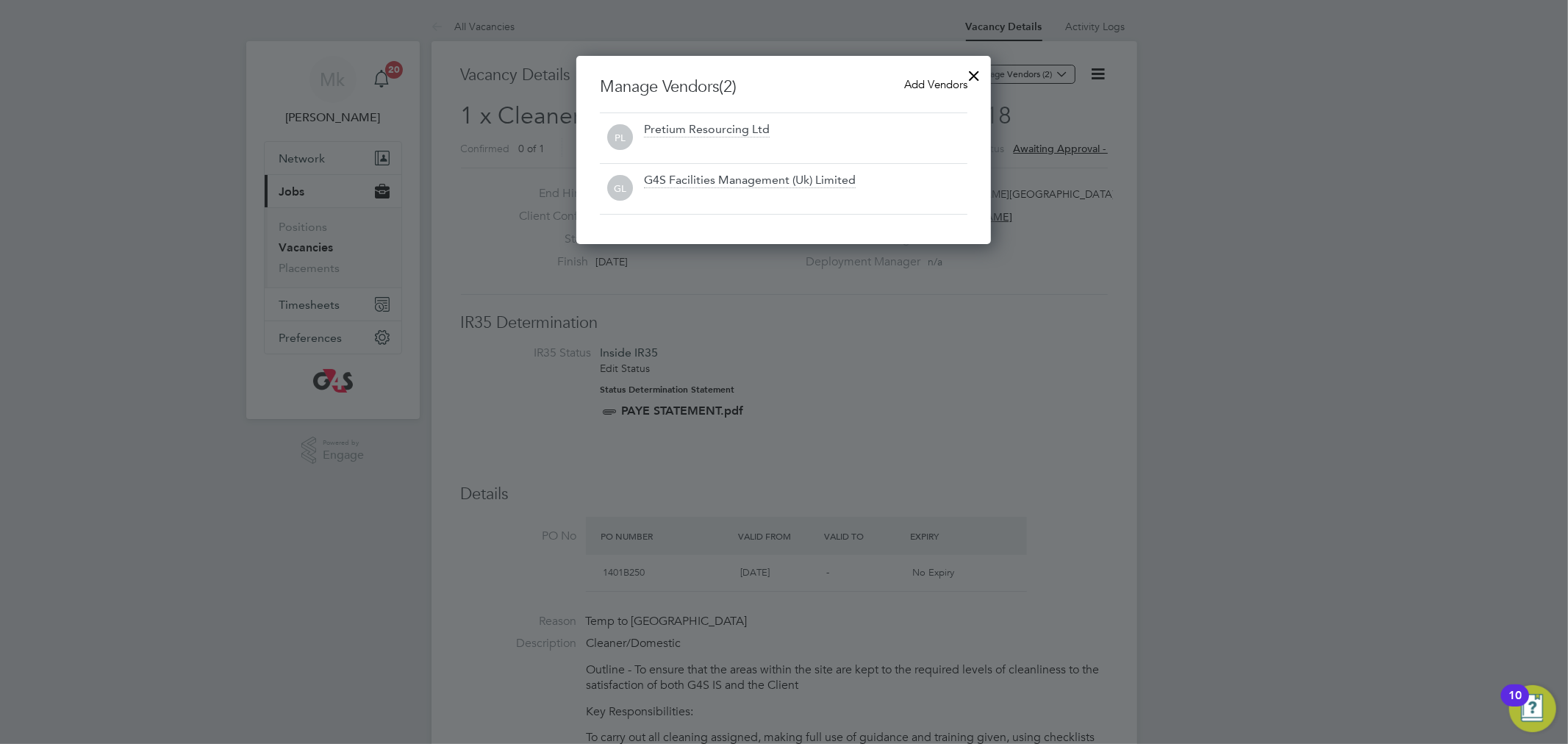
click at [928, 78] on span "Add Vendors" at bounding box center [936, 84] width 63 height 14
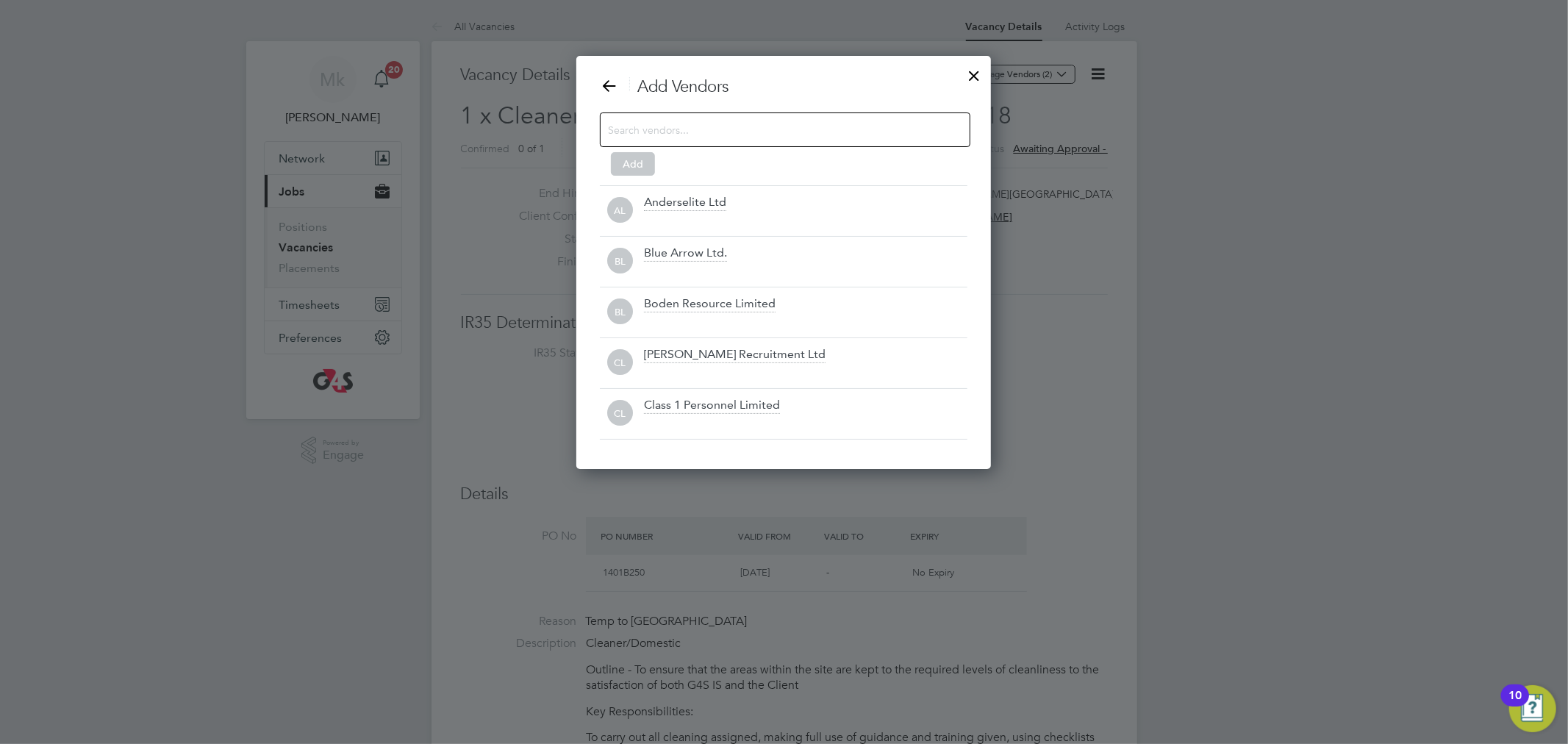
click at [733, 124] on input at bounding box center [773, 129] width 331 height 19
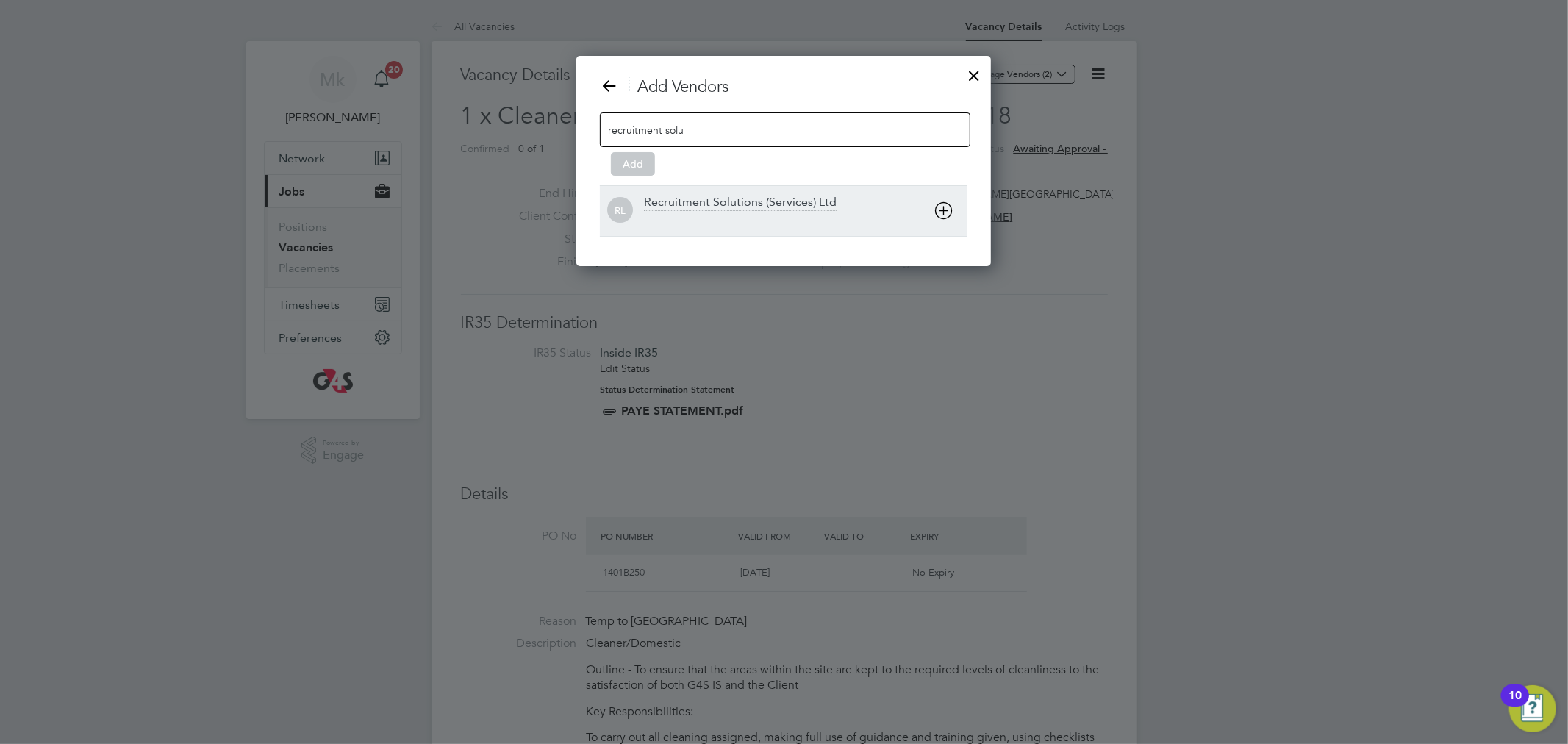
type input "recruitment solu"
click at [703, 190] on div "RL Recruitment Solutions (Services) Ltd" at bounding box center [783, 210] width 368 height 51
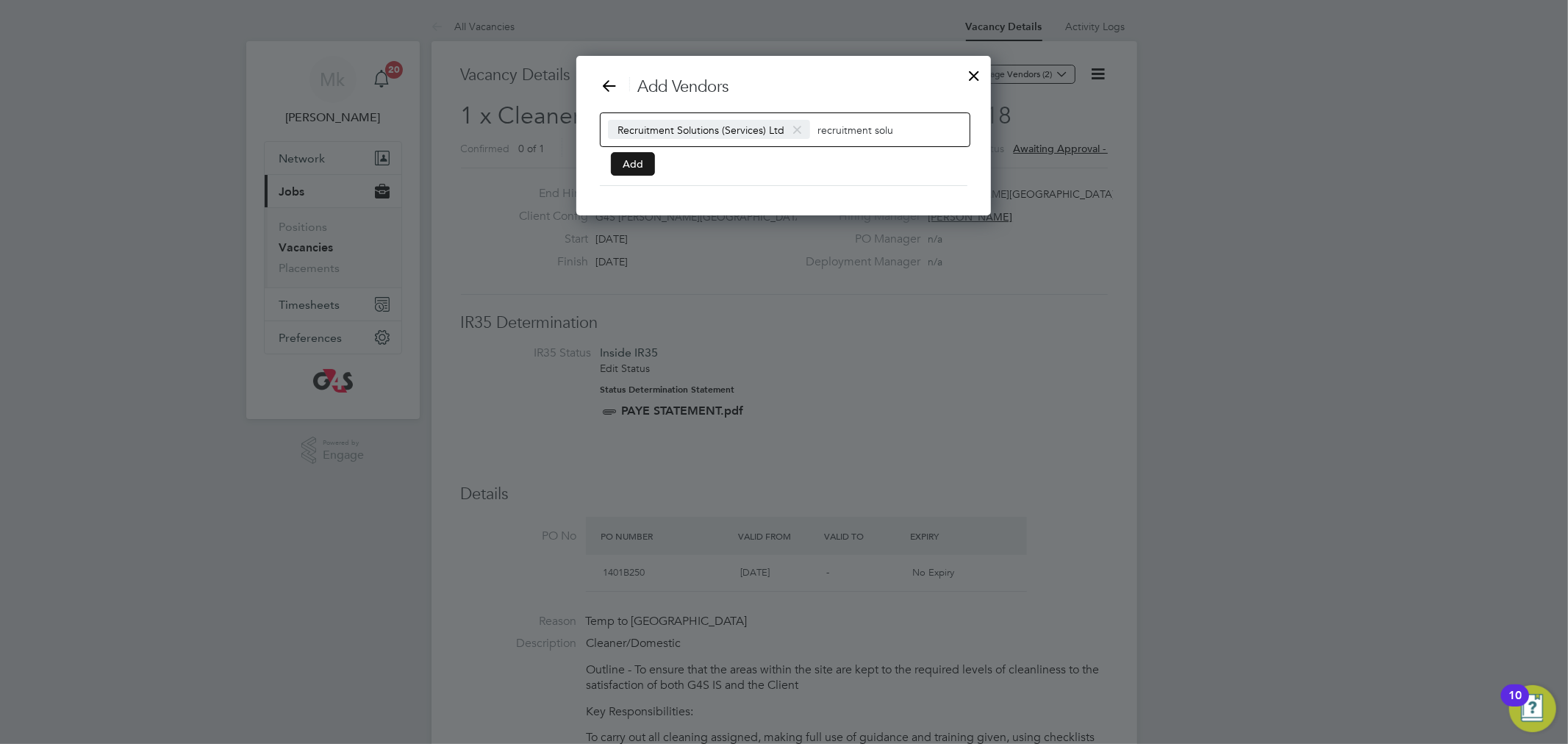
click at [623, 163] on button "Add" at bounding box center [633, 164] width 44 height 24
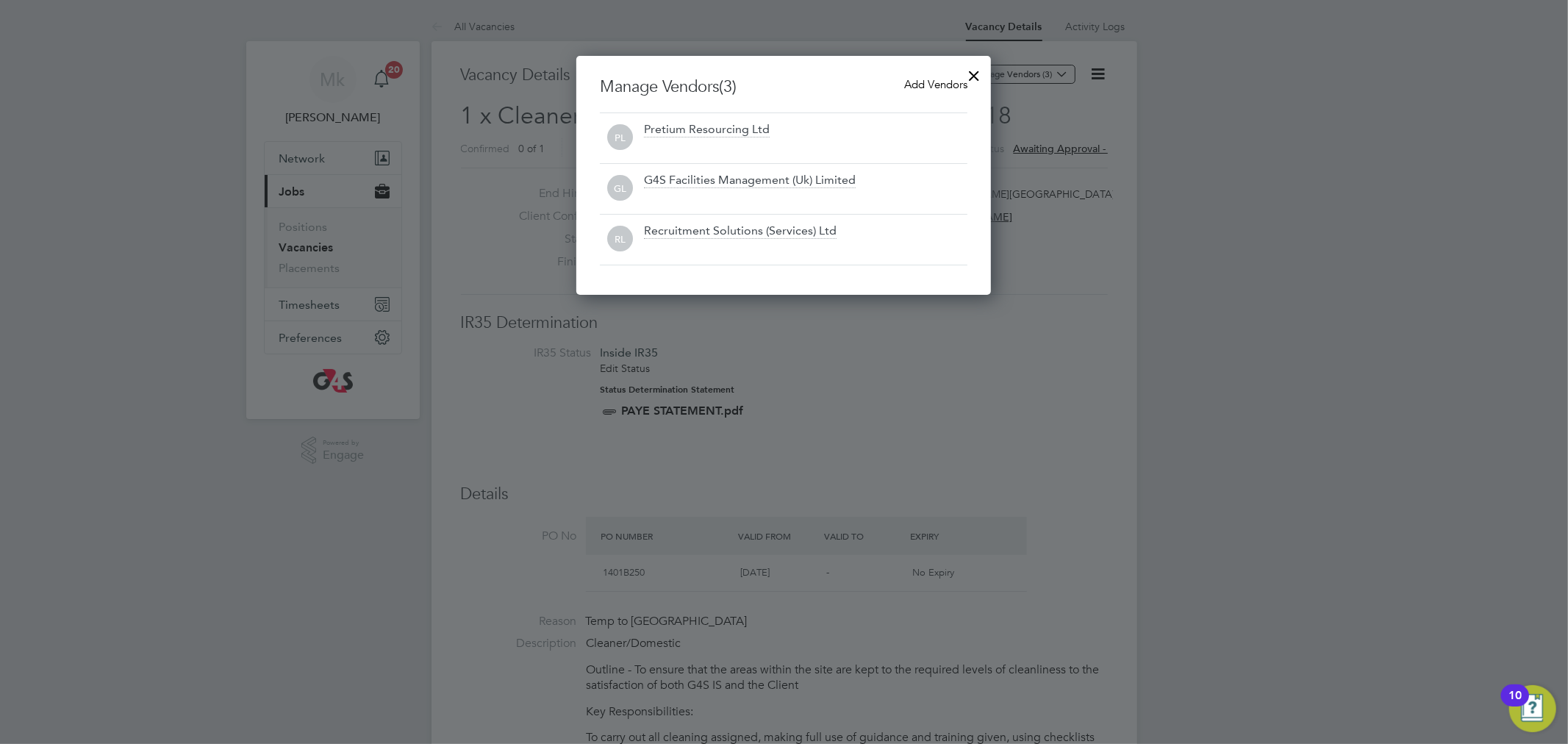
click at [980, 77] on div at bounding box center [974, 72] width 27 height 27
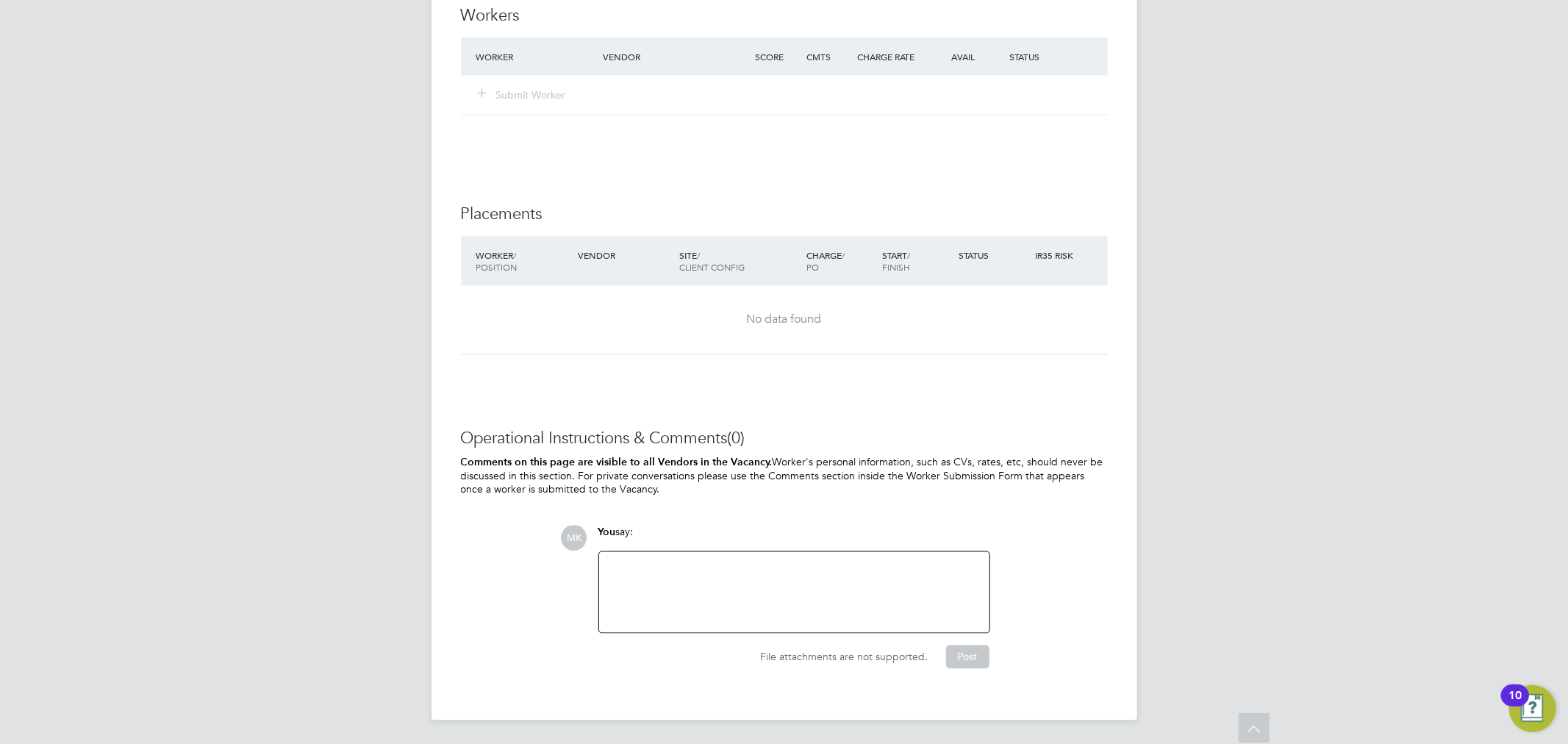
click at [702, 565] on div at bounding box center [794, 592] width 373 height 63
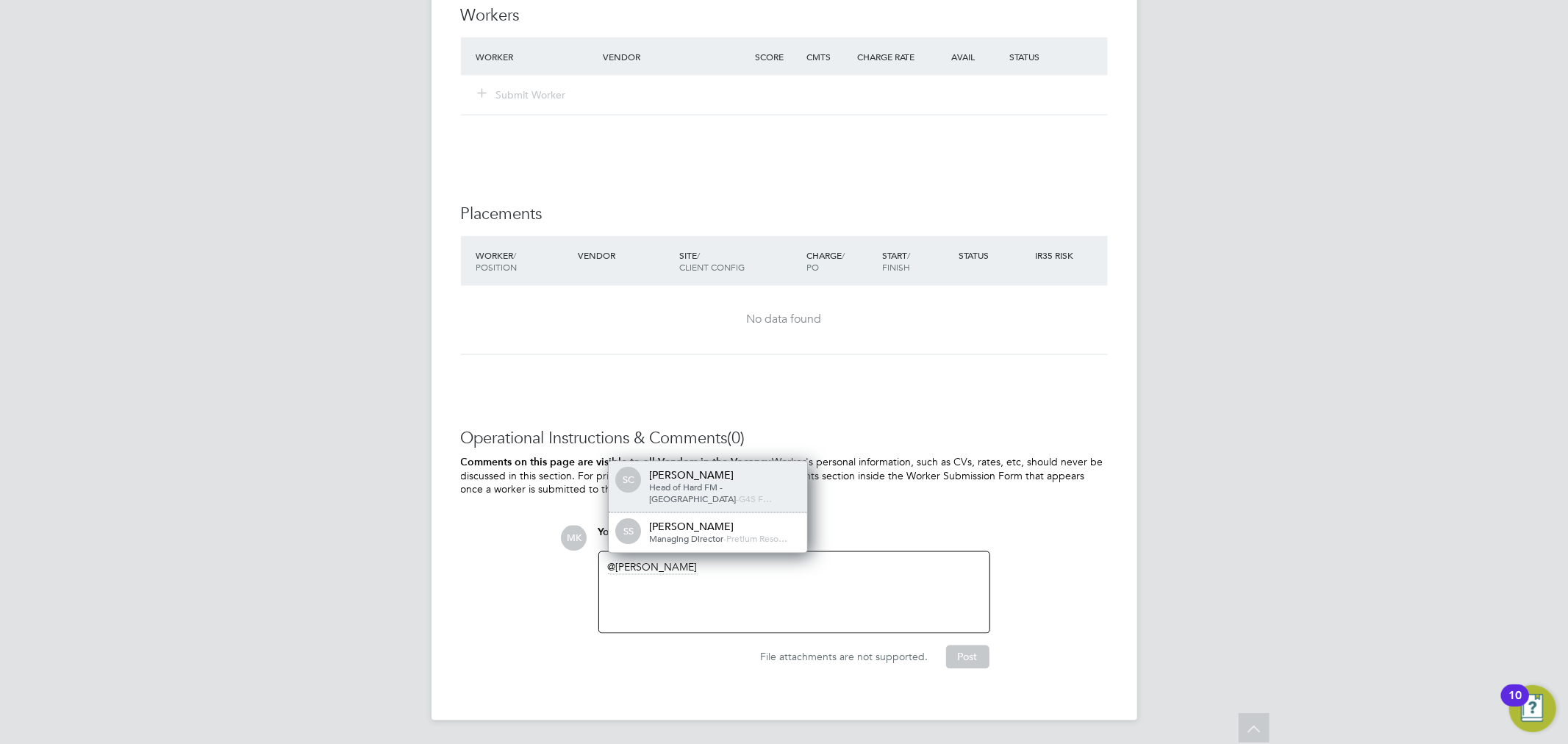
click at [726, 482] on div "[PERSON_NAME]" at bounding box center [723, 476] width 147 height 13
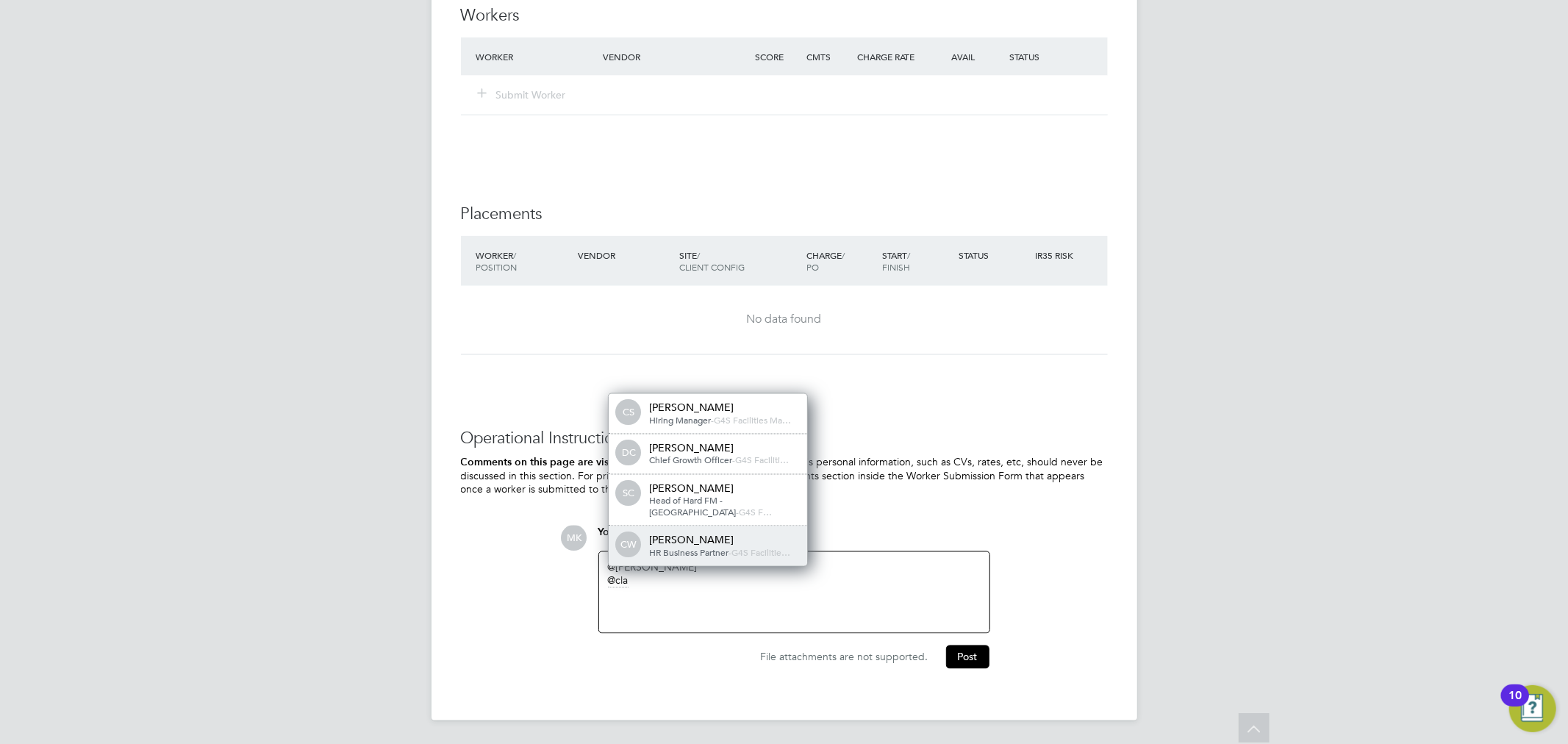
click at [740, 548] on span "G4S Facilitie…" at bounding box center [762, 552] width 59 height 12
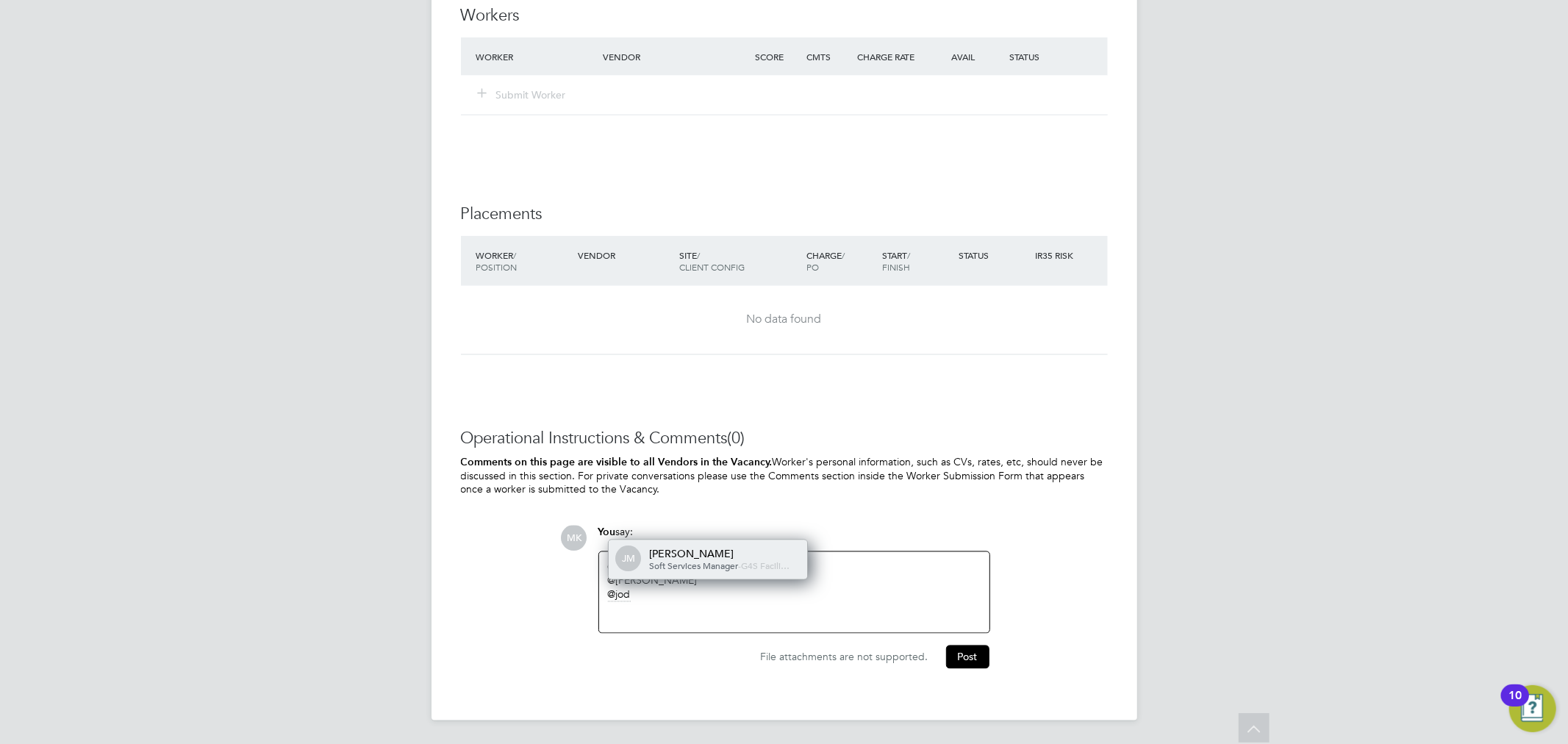
click at [758, 548] on div "[PERSON_NAME]" at bounding box center [723, 554] width 147 height 13
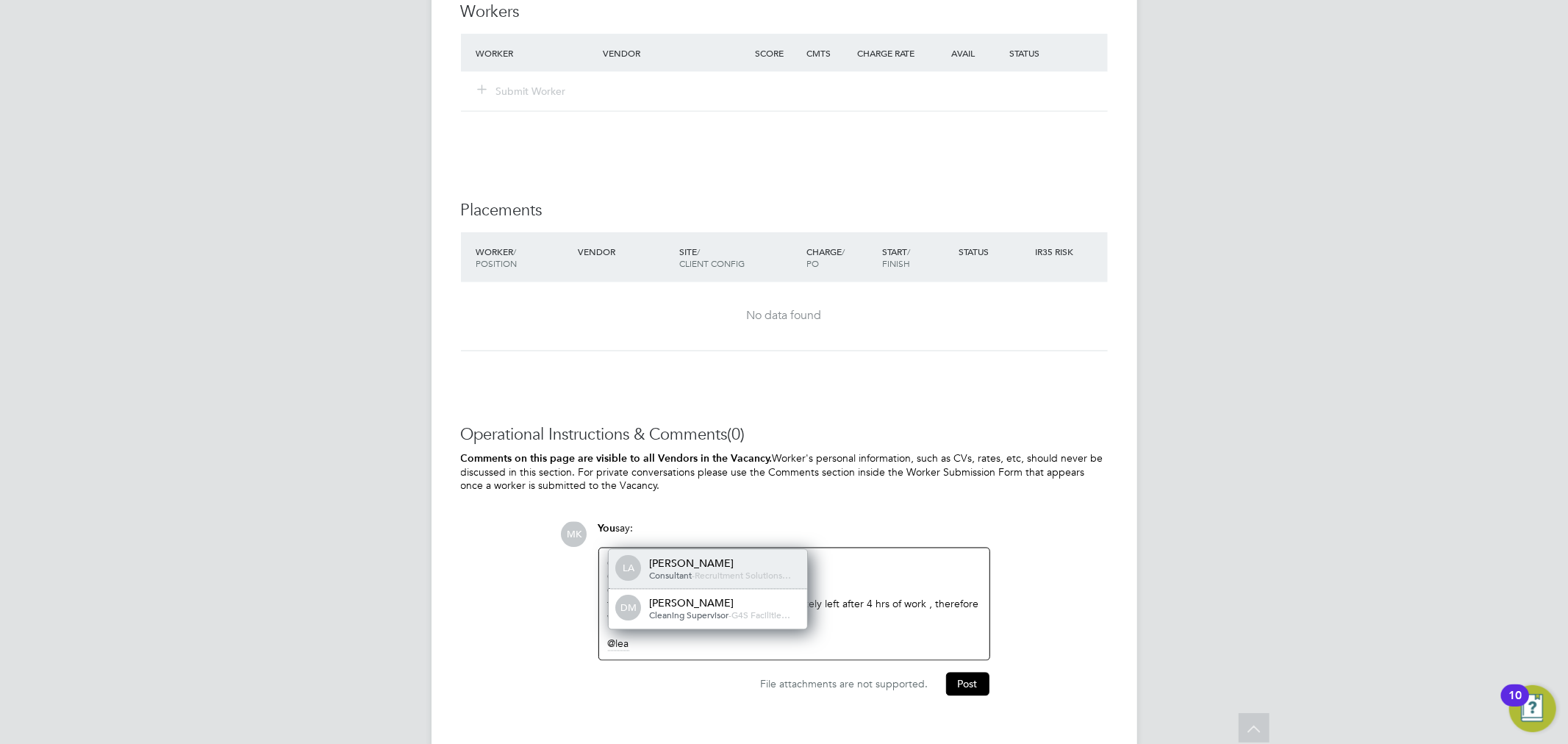
click at [693, 560] on div "[PERSON_NAME]" at bounding box center [723, 564] width 147 height 13
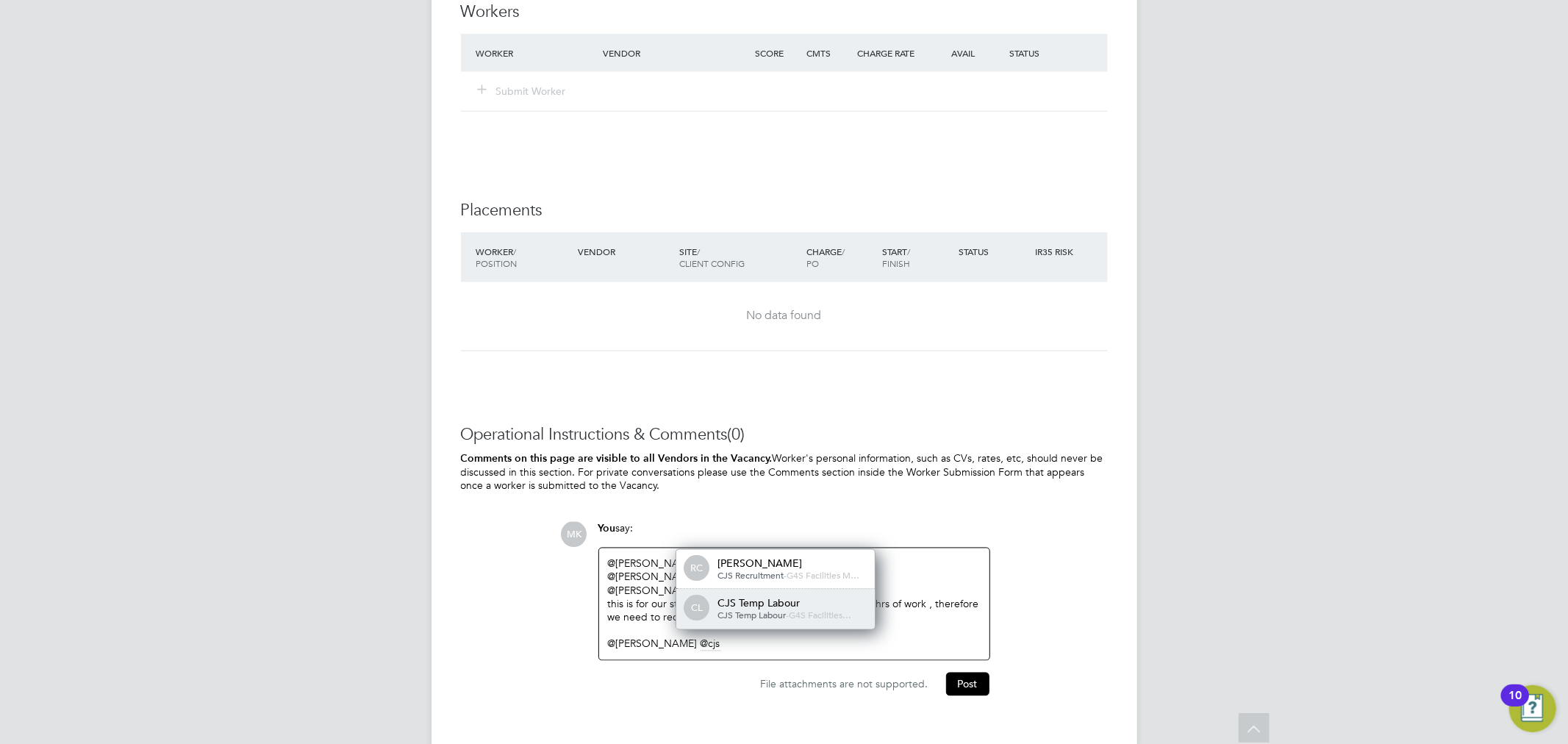
click at [778, 609] on div "CJS Temp Labour" at bounding box center [791, 603] width 147 height 13
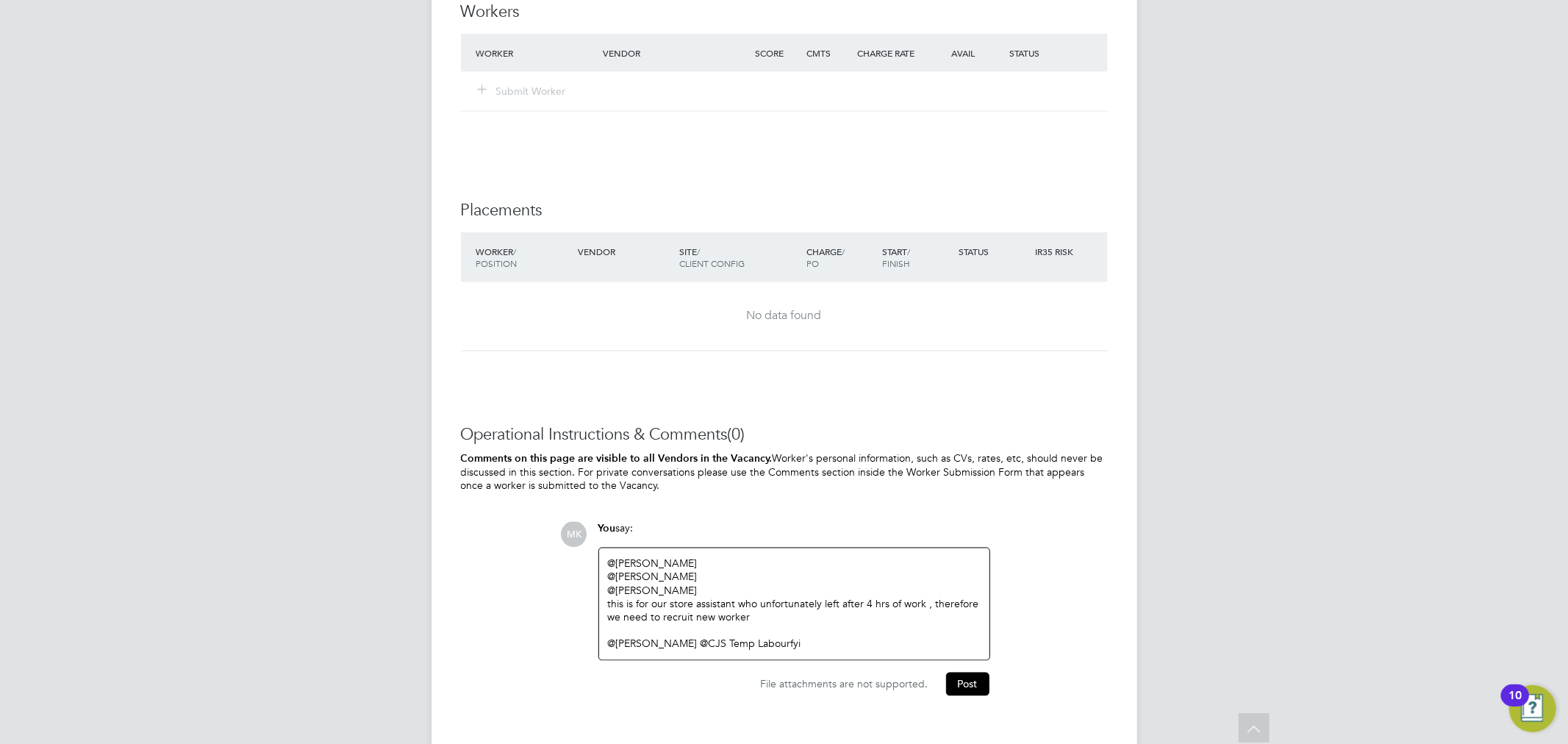
click at [633, 632] on div at bounding box center [794, 631] width 373 height 13
click at [964, 690] on button "Post" at bounding box center [967, 684] width 44 height 24
